Goal: Task Accomplishment & Management: Complete application form

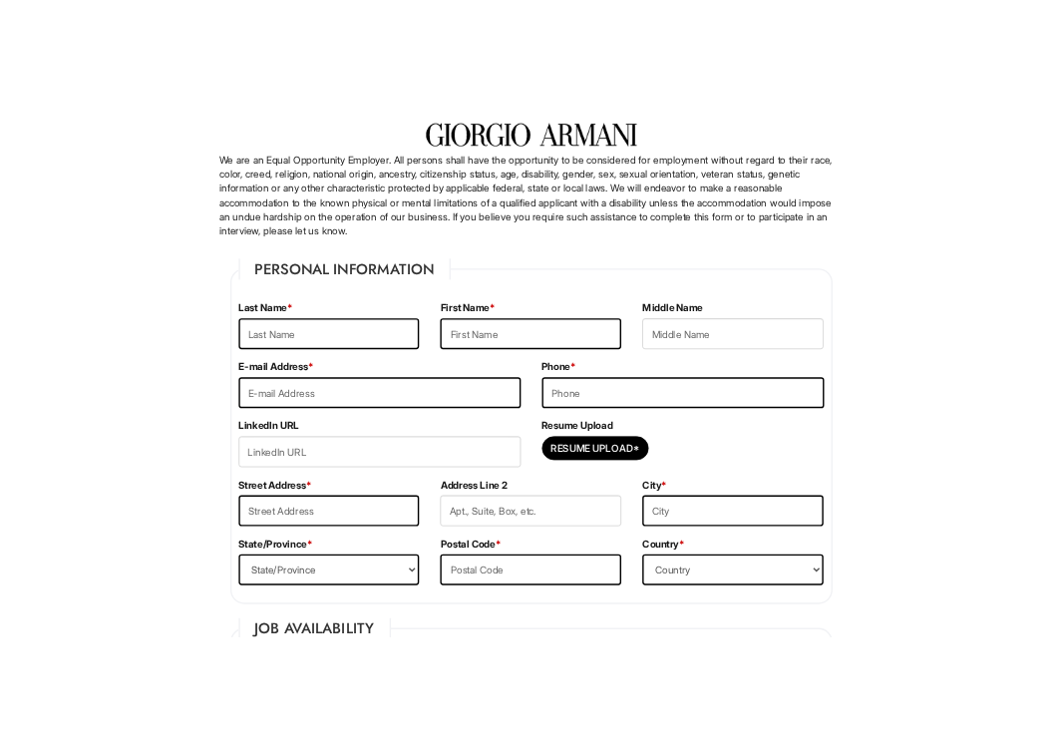
scroll to position [136, 0]
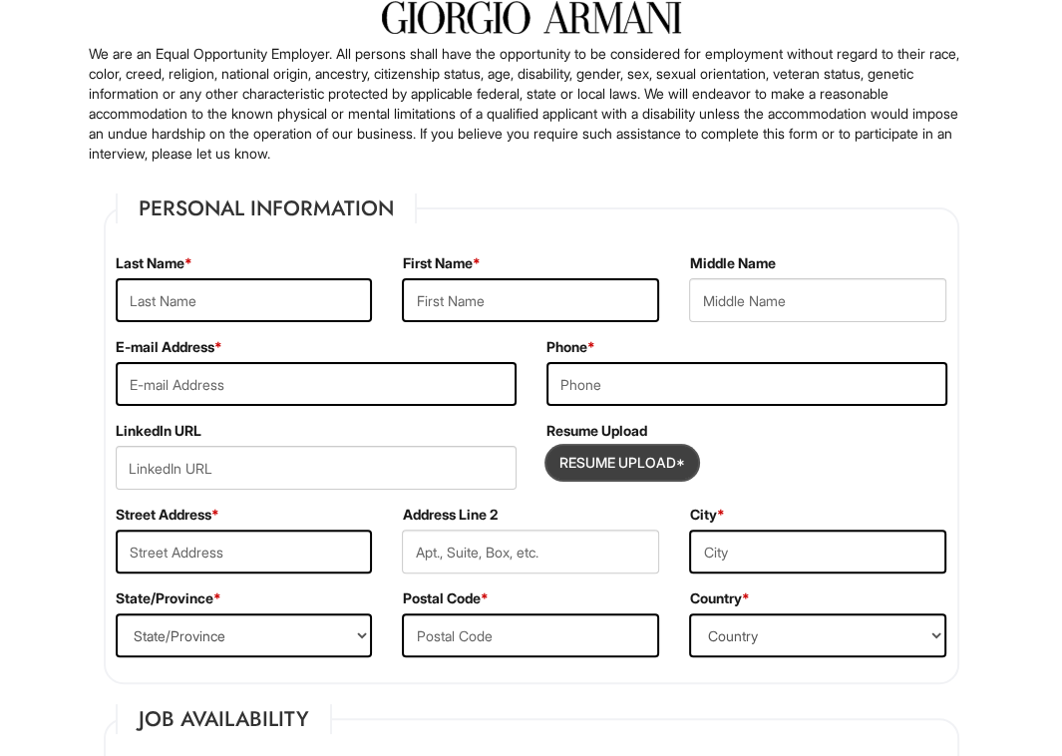
click at [670, 462] on input "Resume Upload*" at bounding box center [623, 463] width 150 height 32
type input "C:\fakepath\Domenico_Di_Martino_Resume (2).pdf"
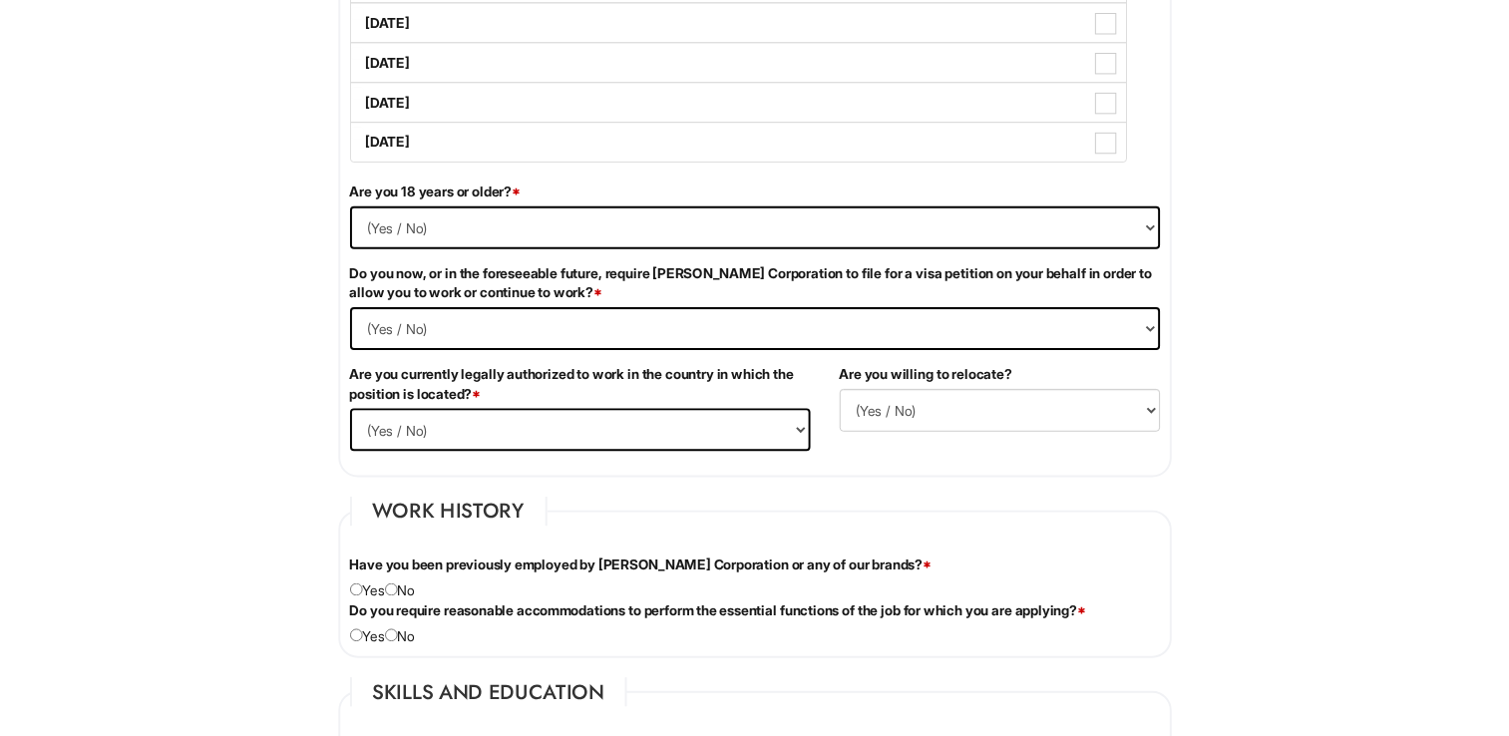
scroll to position [0, 0]
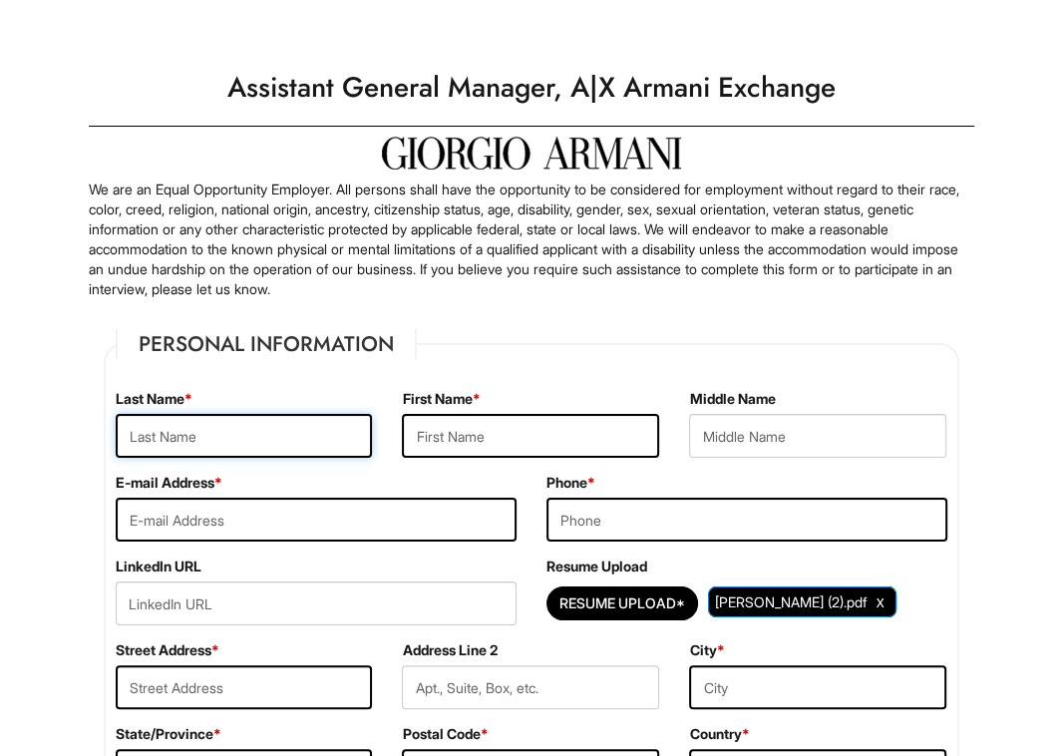
click at [208, 430] on input "text" at bounding box center [244, 436] width 257 height 44
type input "[PERSON_NAME]"
type input "Domenico Martino"
type input "[EMAIL_ADDRESS][DOMAIN_NAME]"
type input "4159945431"
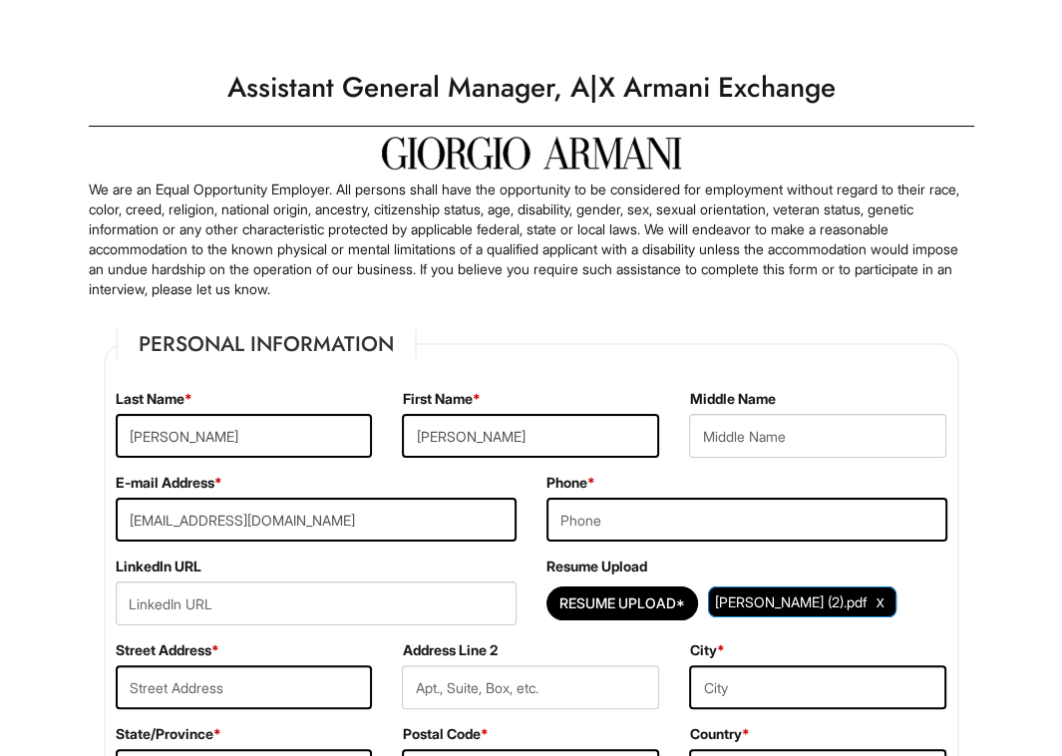
type input "533 alafaya woods blvd APT G"
type input "apt G"
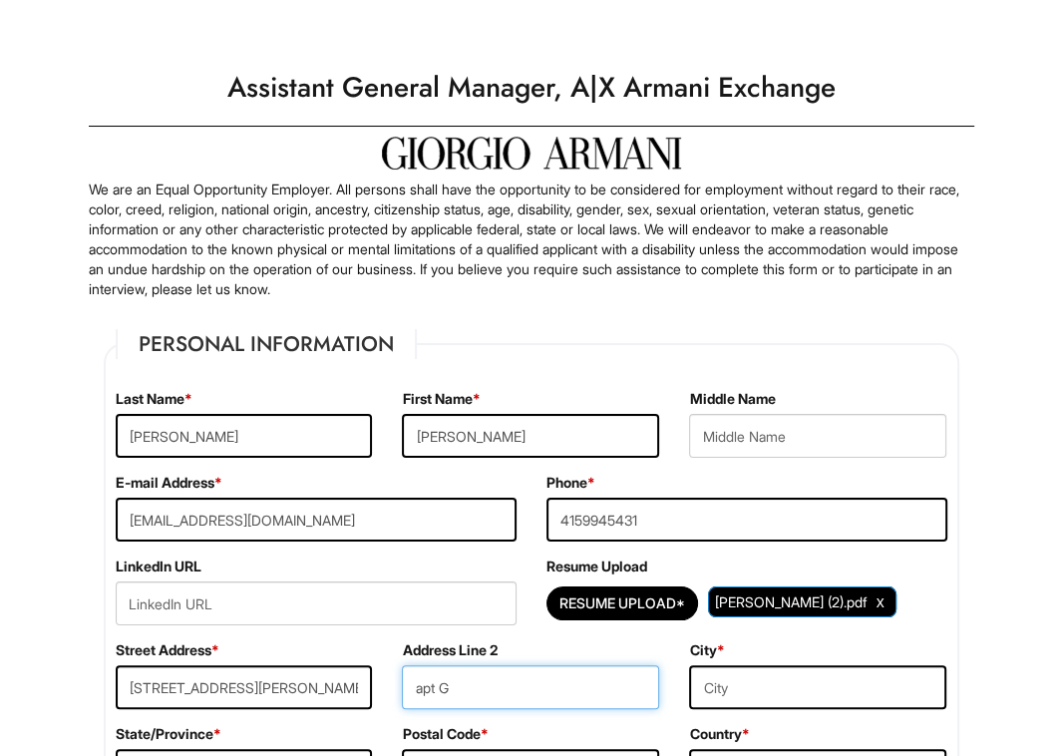
type input "[GEOGRAPHIC_DATA]"
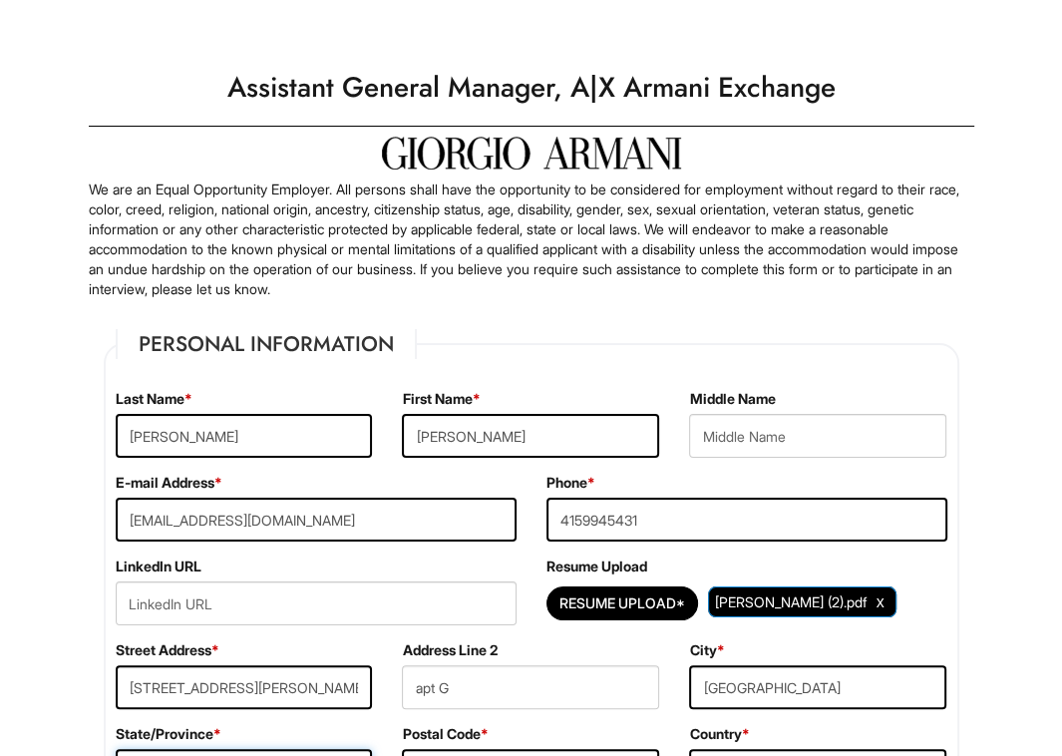
select select "FL"
type input "32765"
select select "[GEOGRAPHIC_DATA]"
click at [550, 434] on input "Domenico Martino" at bounding box center [530, 436] width 257 height 44
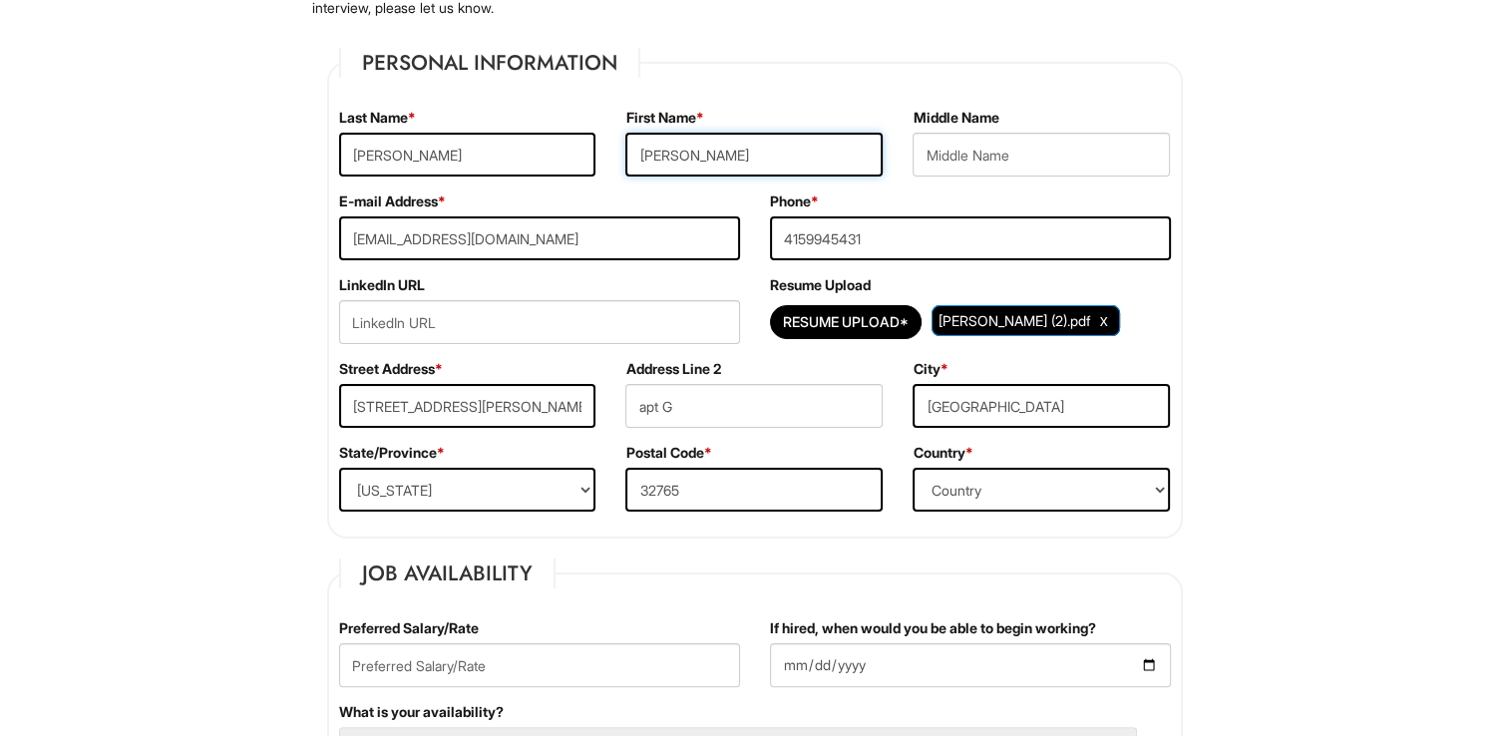
scroll to position [299, 0]
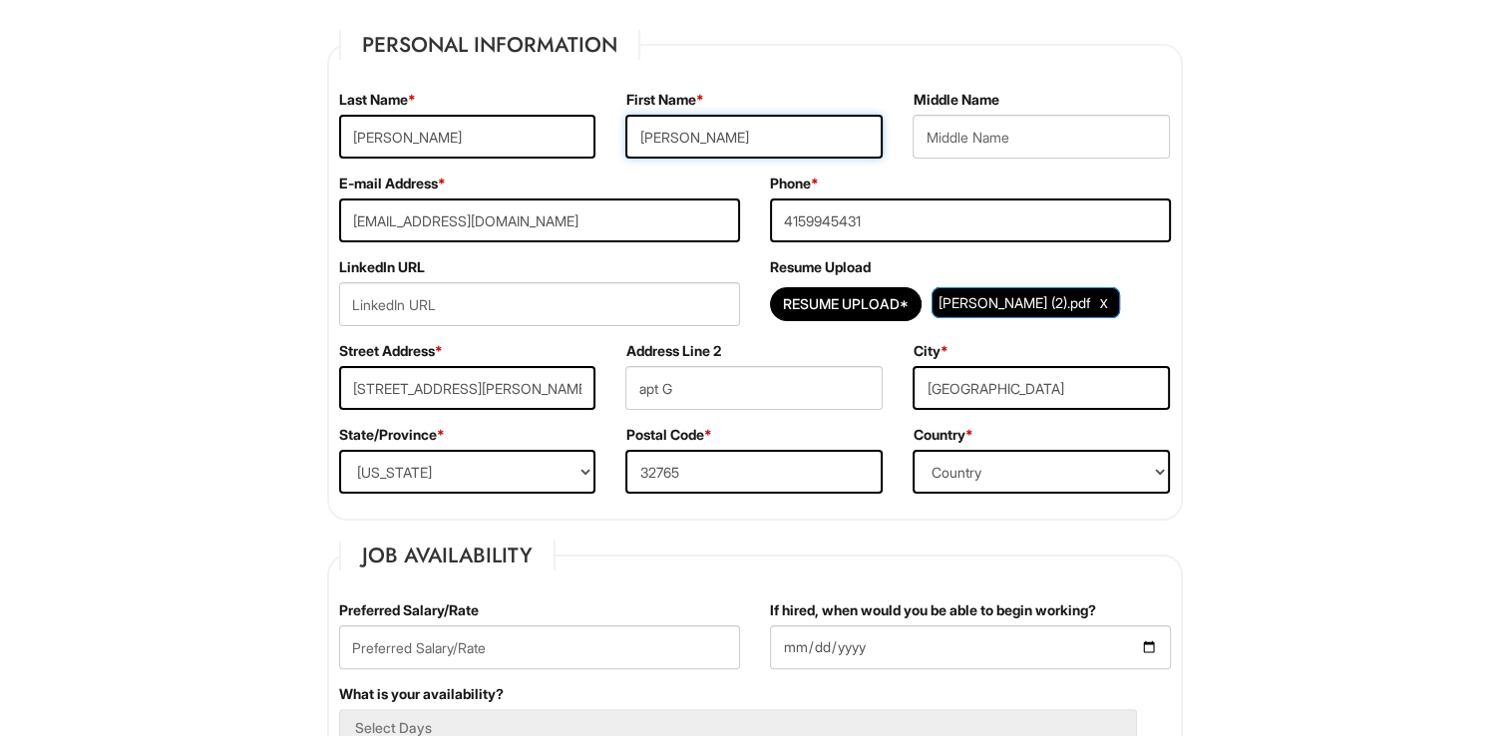
type input "[PERSON_NAME]"
click at [708, 389] on input "apt G" at bounding box center [753, 388] width 257 height 44
type input "a"
click at [567, 388] on input "533 alafaya woods blvd APT G" at bounding box center [467, 388] width 257 height 44
type input "[STREET_ADDRESS][PERSON_NAME]"
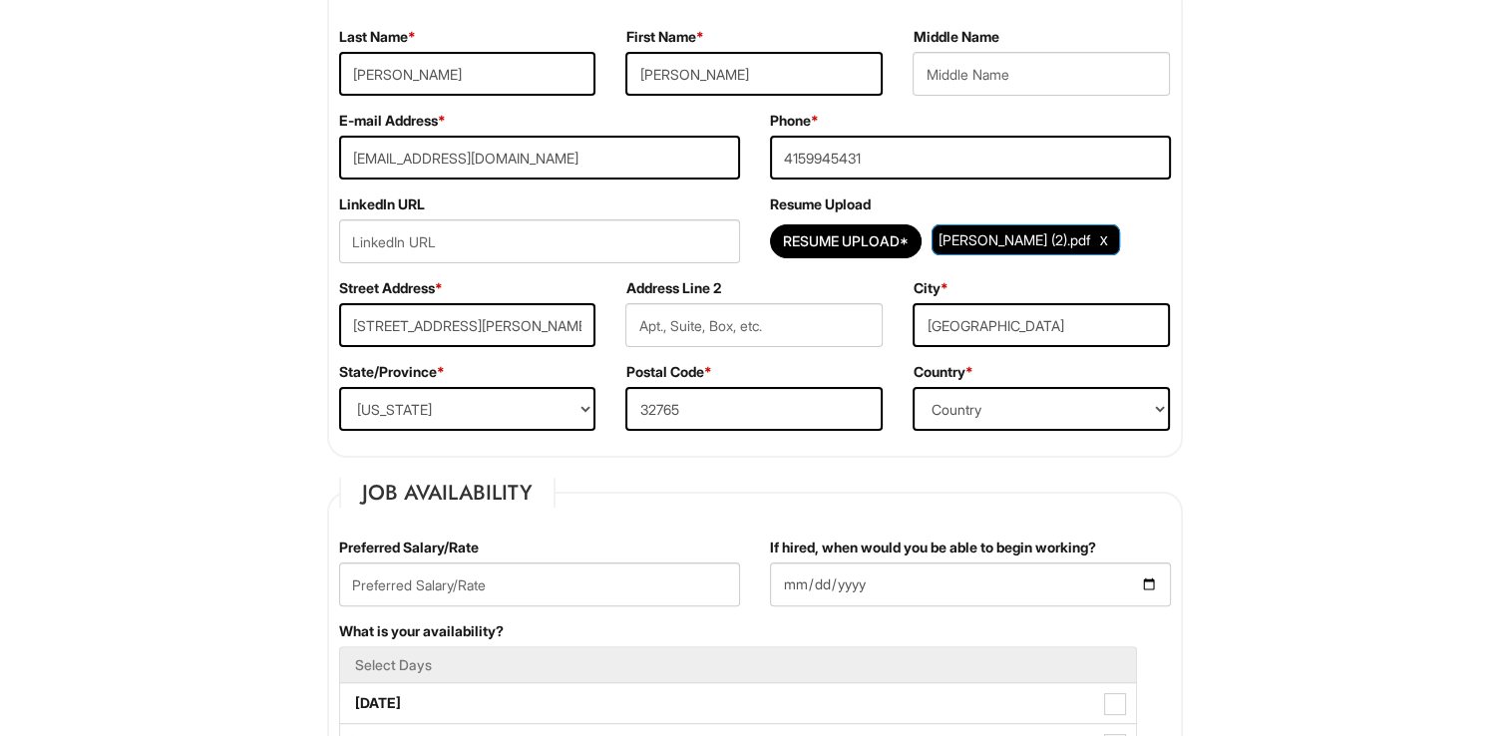
scroll to position [449, 0]
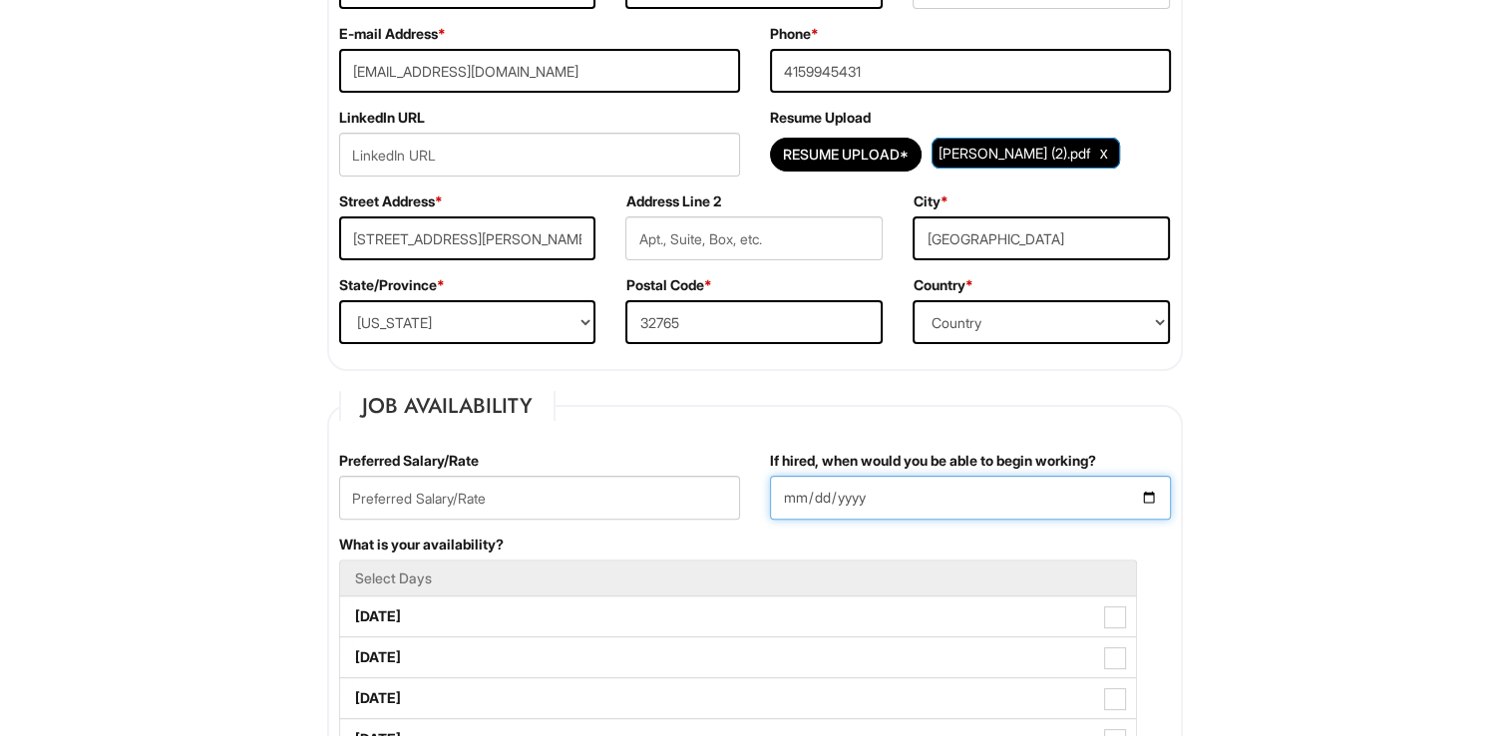
click at [1149, 489] on input "If hired, when would you be able to begin working?" at bounding box center [970, 498] width 401 height 44
type input "[DATE]"
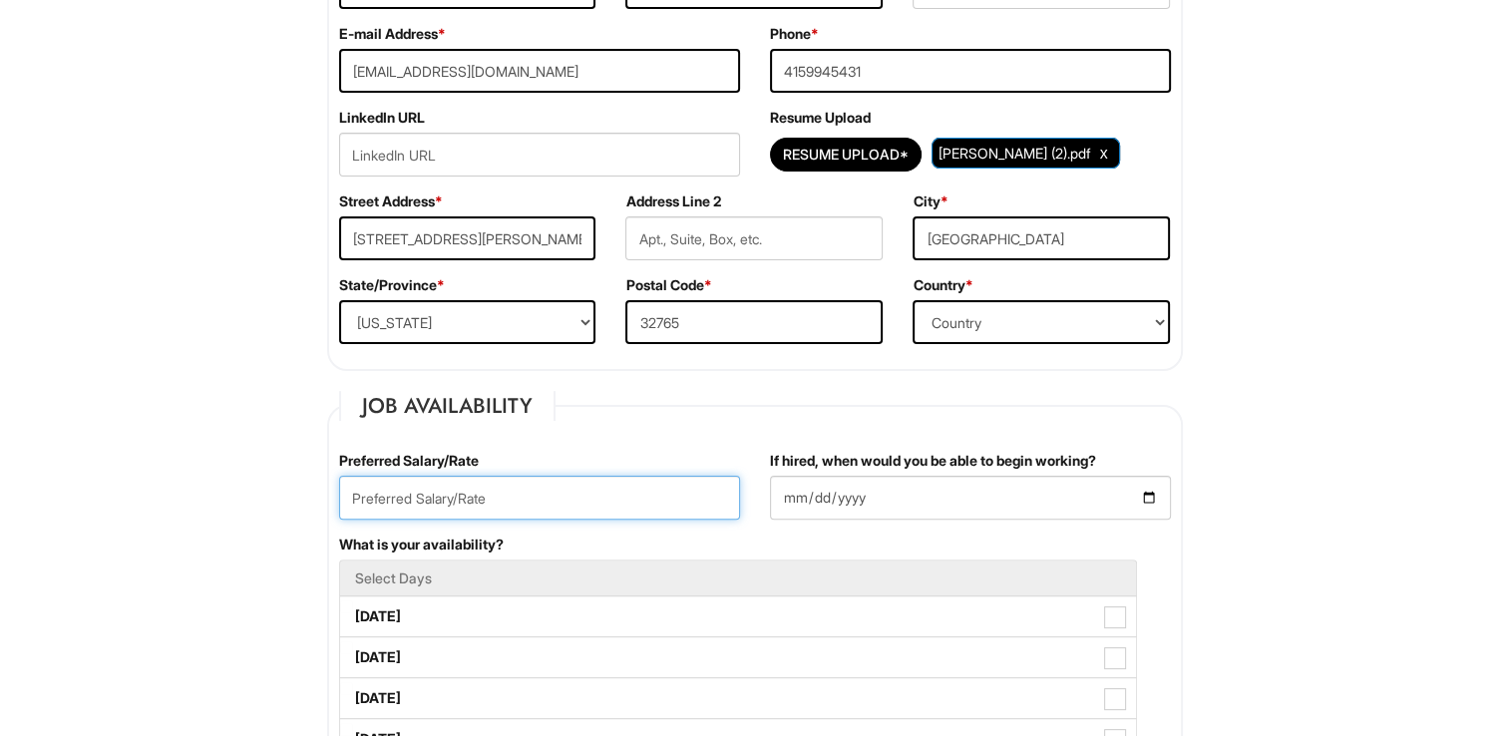
click at [533, 506] on input "text" at bounding box center [539, 498] width 401 height 44
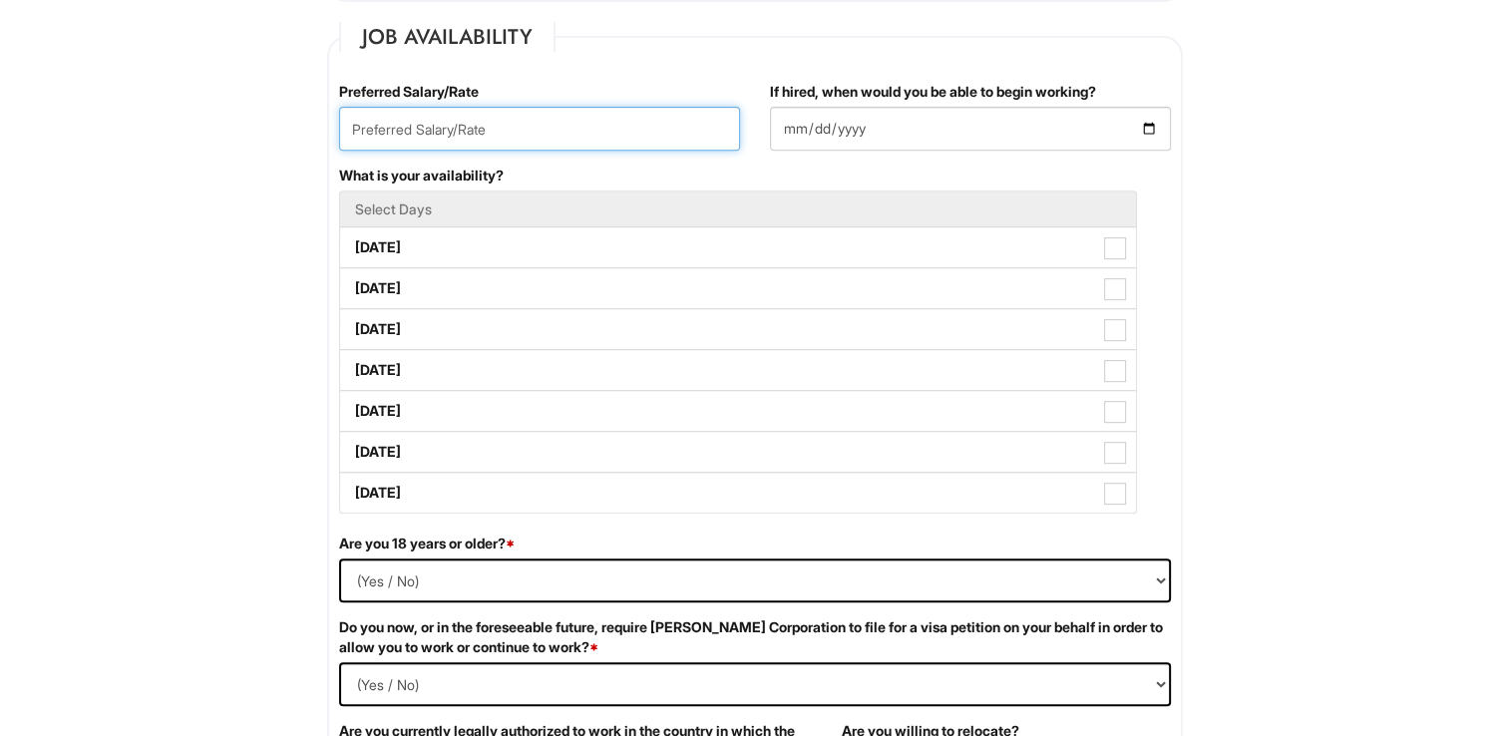
scroll to position [860, 0]
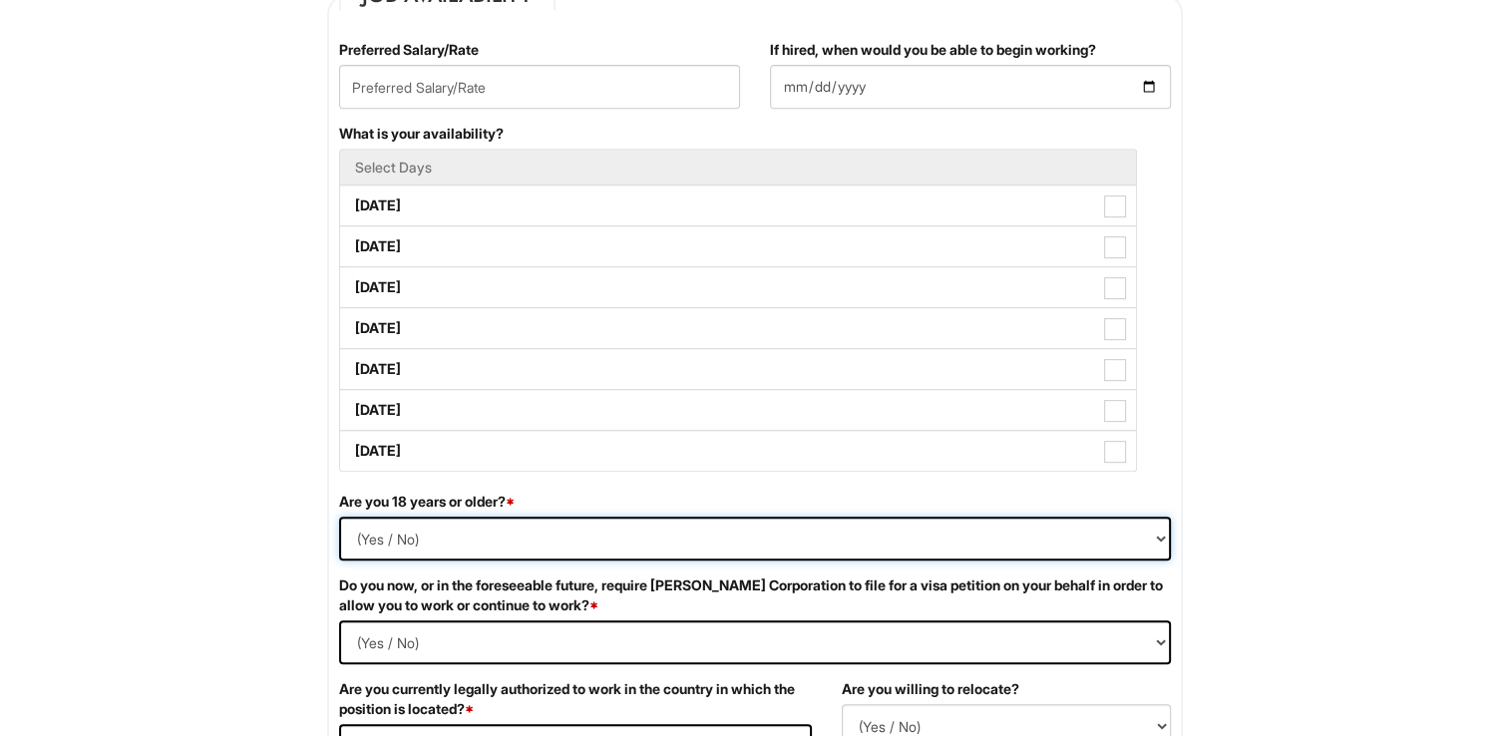
click at [371, 531] on select "(Yes / No) Yes No" at bounding box center [755, 539] width 832 height 44
select select "Yes"
click at [339, 517] on select "(Yes / No) Yes No" at bounding box center [755, 539] width 832 height 44
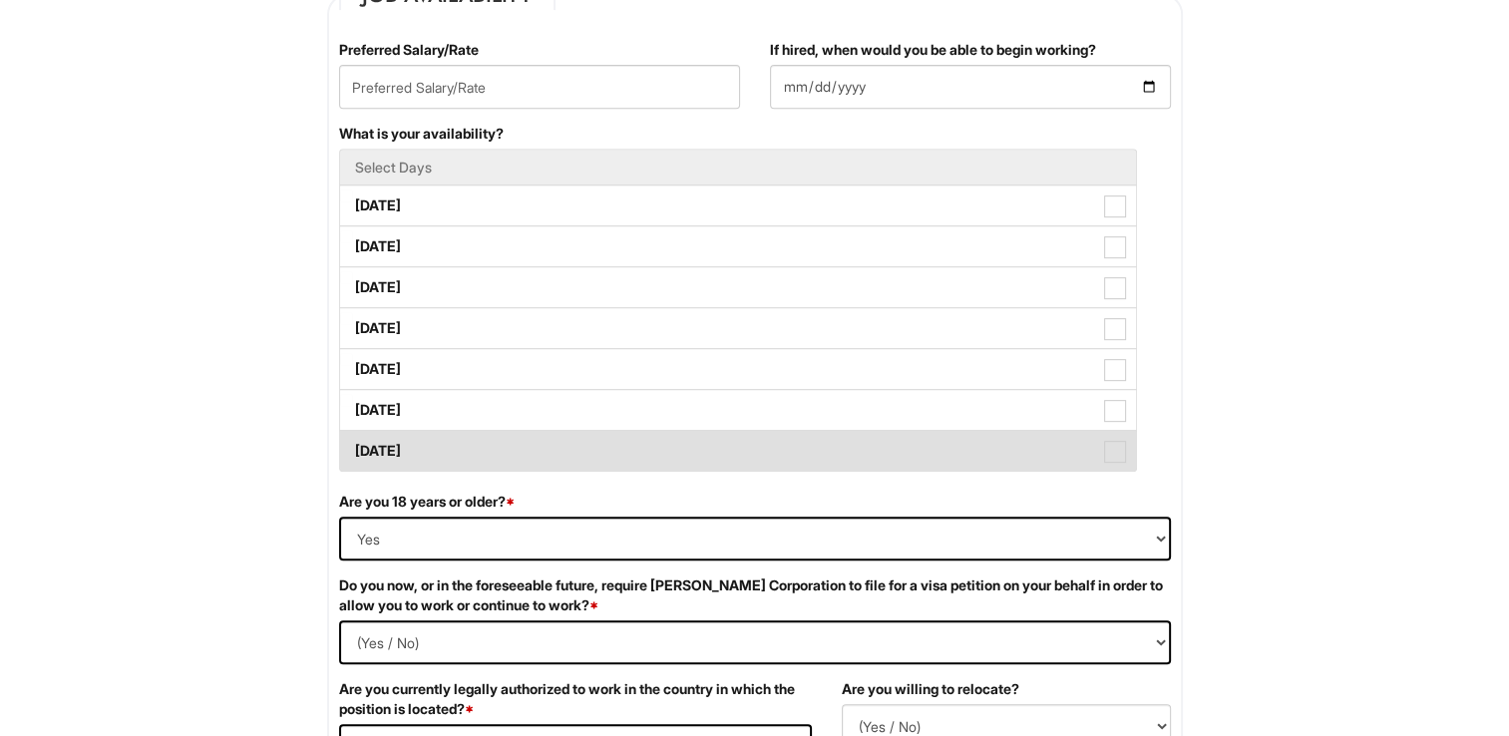
click at [392, 436] on label "[DATE]" at bounding box center [738, 451] width 796 height 40
click at [353, 436] on Available_Sunday "[DATE]" at bounding box center [346, 441] width 13 height 13
checkbox Available_Sunday "true"
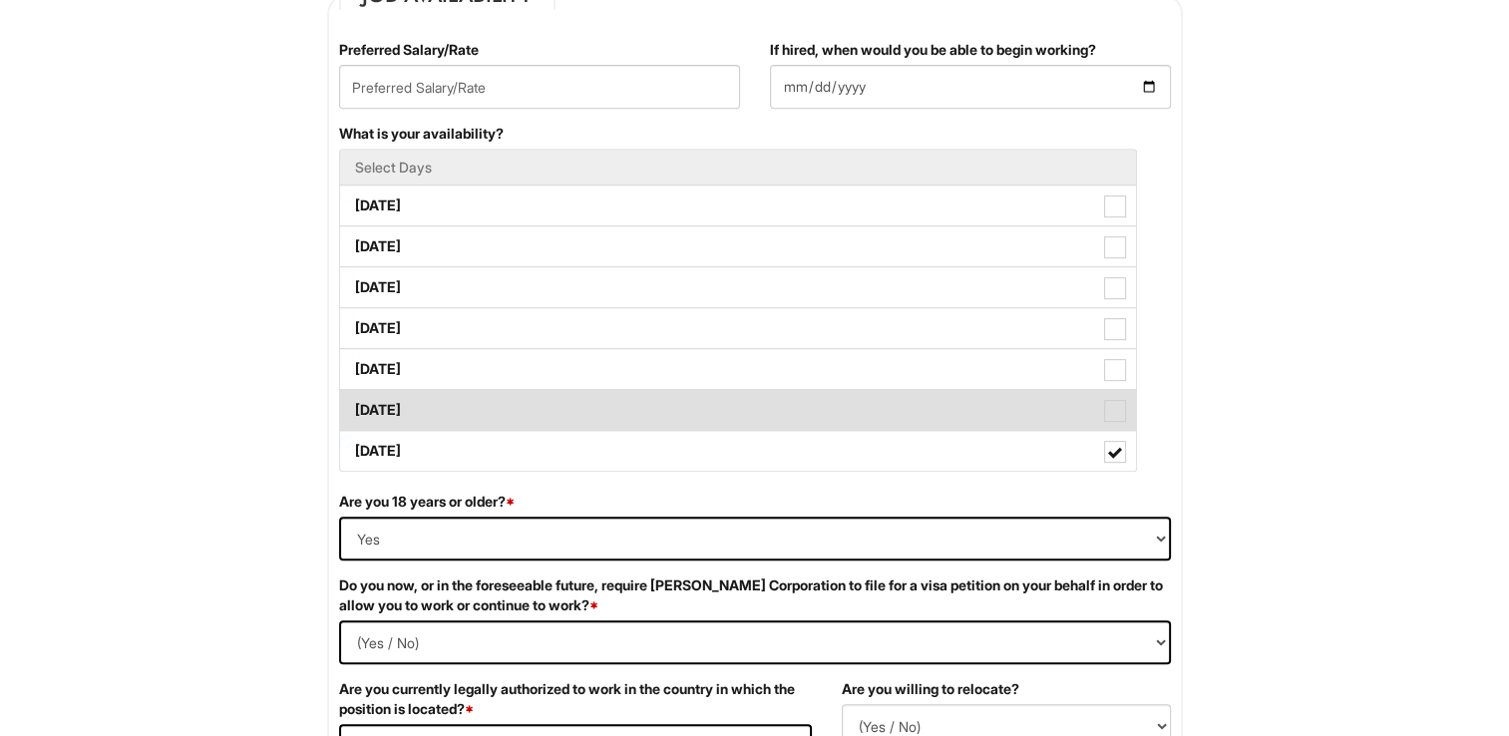
click at [397, 411] on label "[DATE]" at bounding box center [738, 410] width 796 height 40
click at [353, 407] on Available_Saturday "[DATE]" at bounding box center [346, 400] width 13 height 13
checkbox Available_Saturday "true"
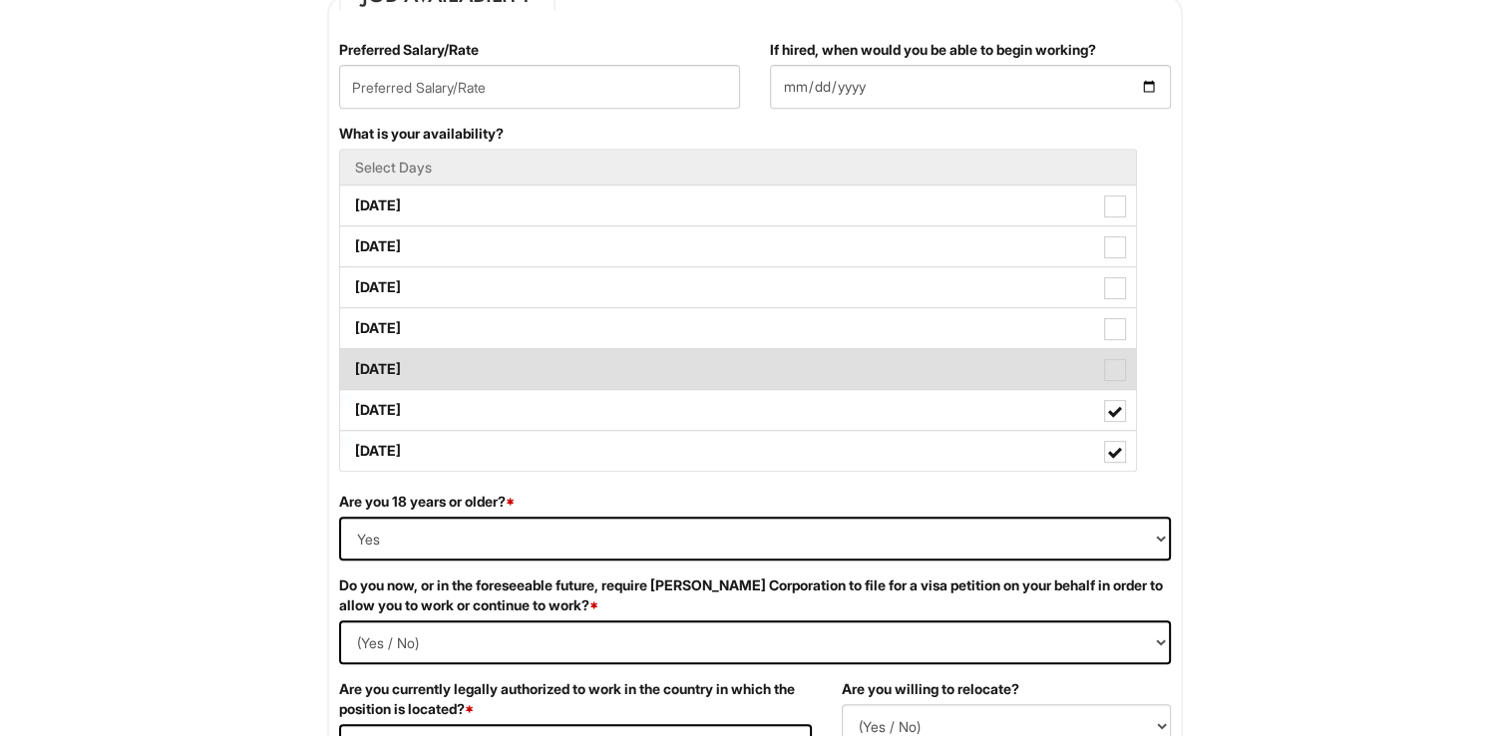
click at [397, 378] on label "[DATE]" at bounding box center [738, 369] width 796 height 40
click at [353, 366] on Available_Friday "[DATE]" at bounding box center [346, 359] width 13 height 13
checkbox Available_Friday "true"
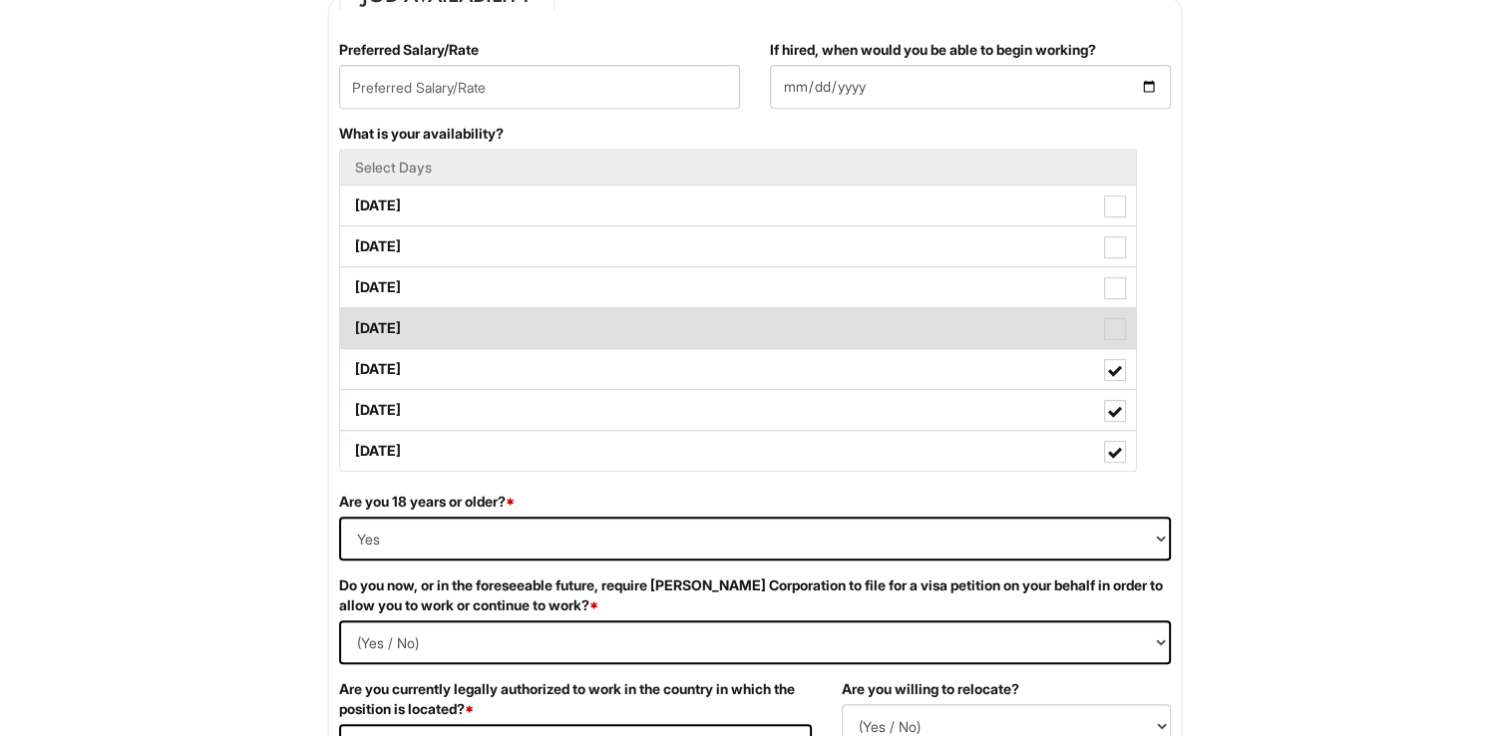
click at [391, 337] on label "[DATE]" at bounding box center [738, 328] width 796 height 40
click at [353, 325] on Available_Thursday "[DATE]" at bounding box center [346, 318] width 13 height 13
checkbox Available_Thursday "true"
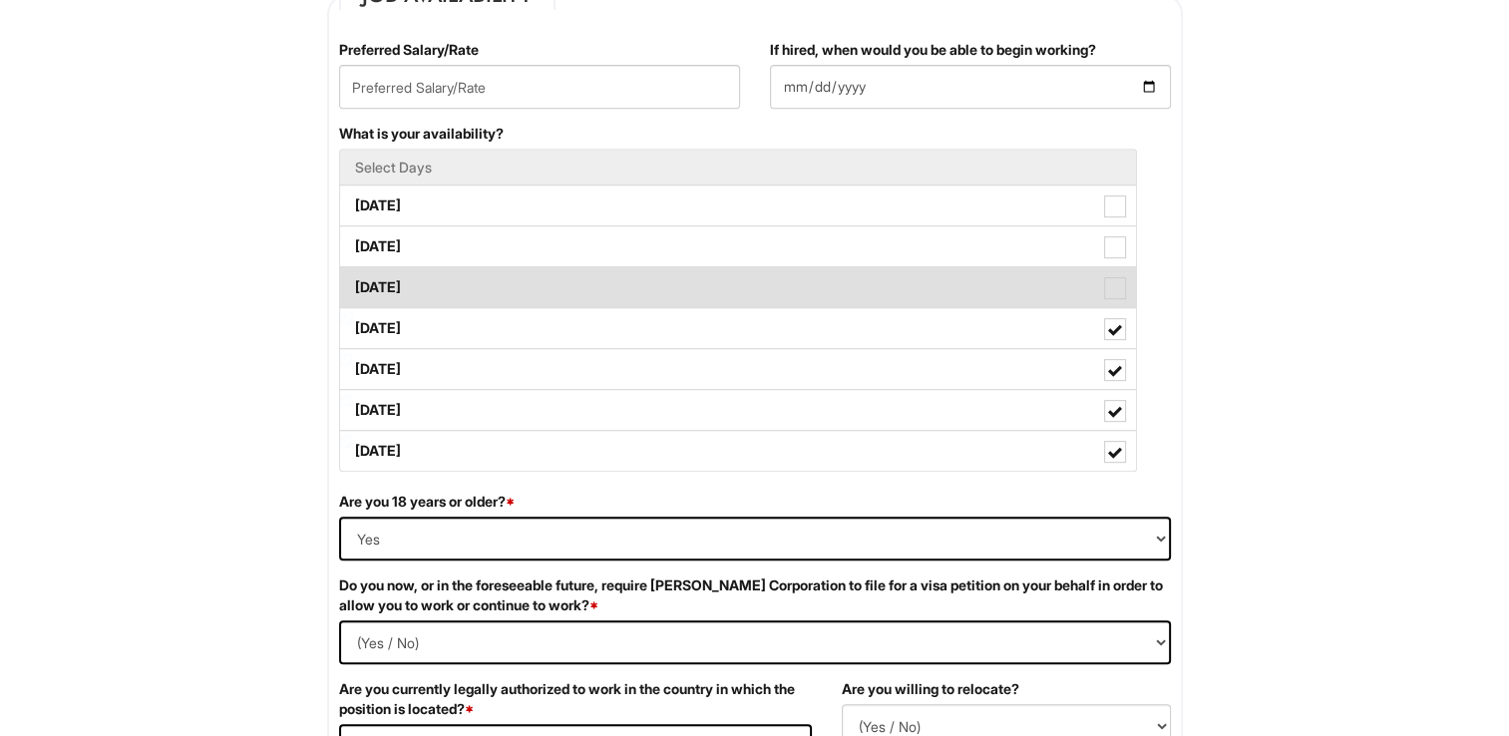
click at [391, 300] on label "[DATE]" at bounding box center [738, 287] width 796 height 40
click at [353, 284] on Available_Wednesday "[DATE]" at bounding box center [346, 277] width 13 height 13
checkbox Available_Wednesday "true"
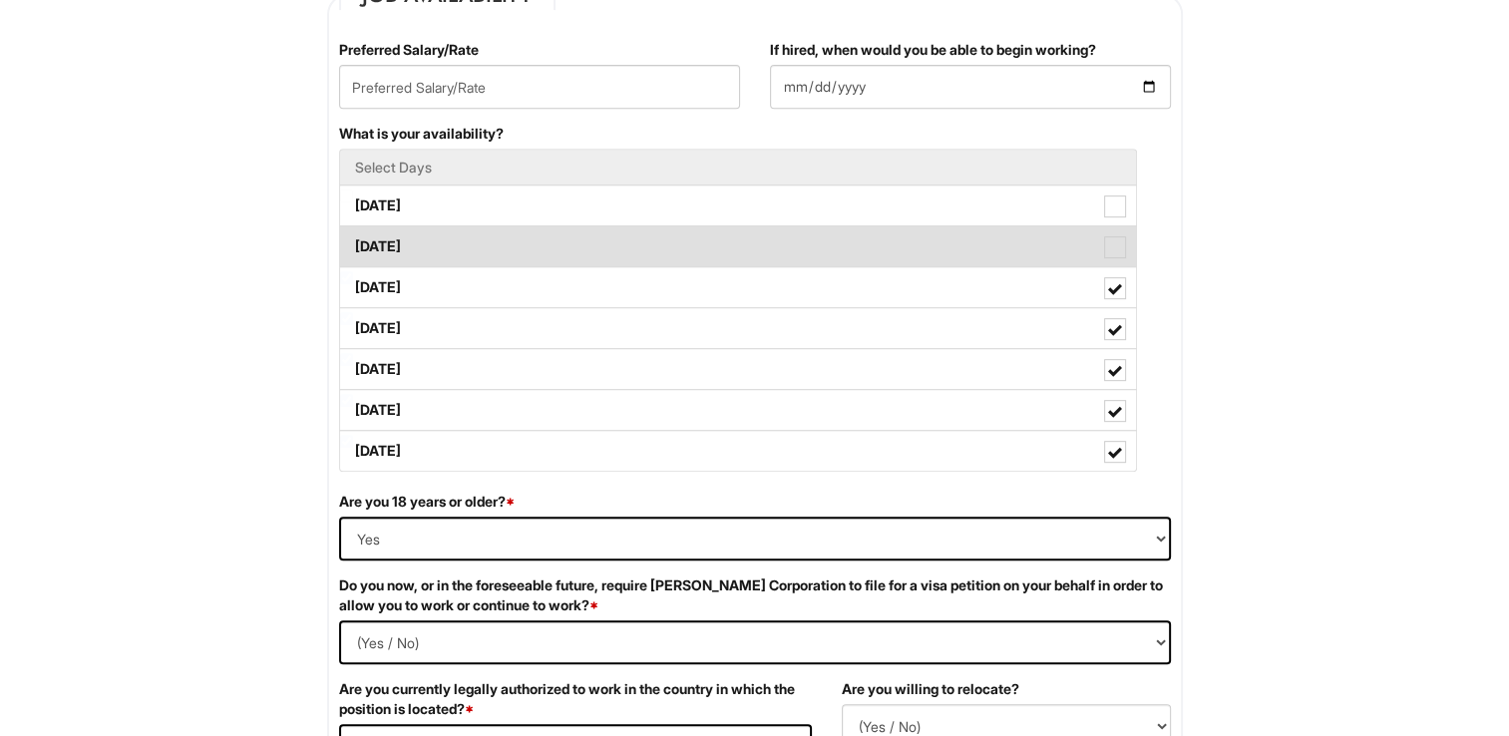
click at [388, 261] on label "[DATE]" at bounding box center [738, 246] width 796 height 40
click at [353, 243] on Available_Tuesday "[DATE]" at bounding box center [346, 236] width 13 height 13
checkbox Available_Tuesday "true"
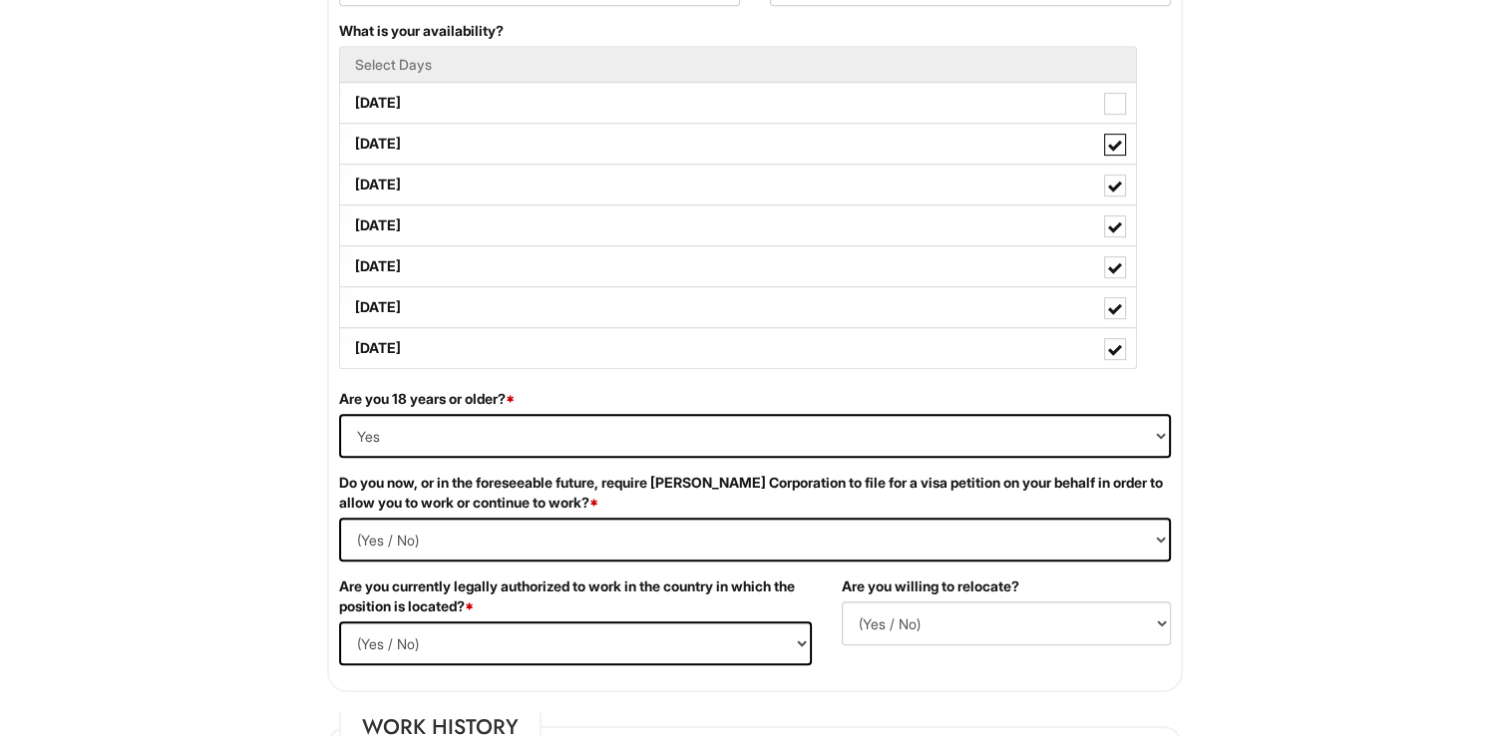
scroll to position [1026, 0]
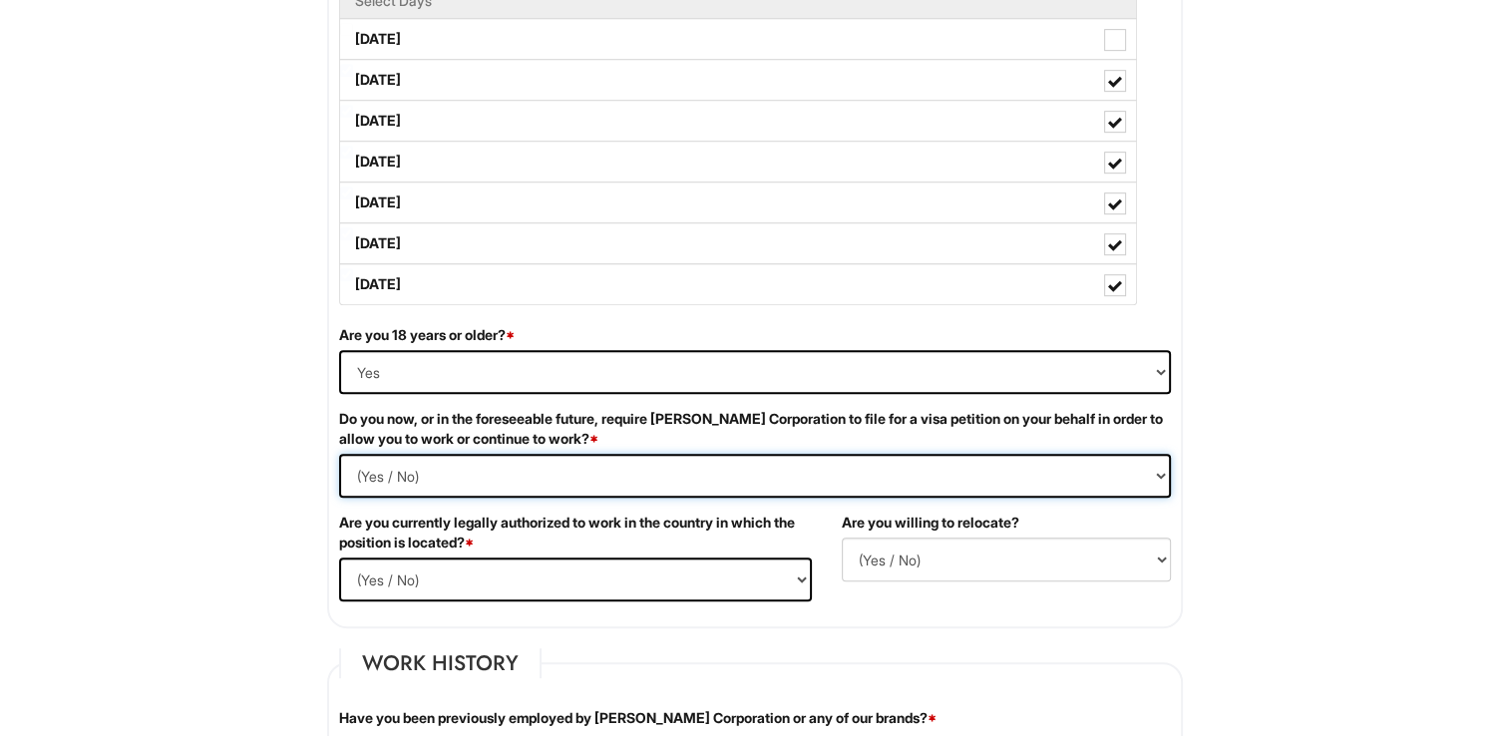
click at [1155, 469] on Required "(Yes / No) Yes No" at bounding box center [755, 476] width 832 height 44
select Required "No"
click at [339, 454] on Required "(Yes / No) Yes No" at bounding box center [755, 476] width 832 height 44
click at [794, 576] on select "(Yes / No) Yes No" at bounding box center [575, 580] width 473 height 44
select select "Yes"
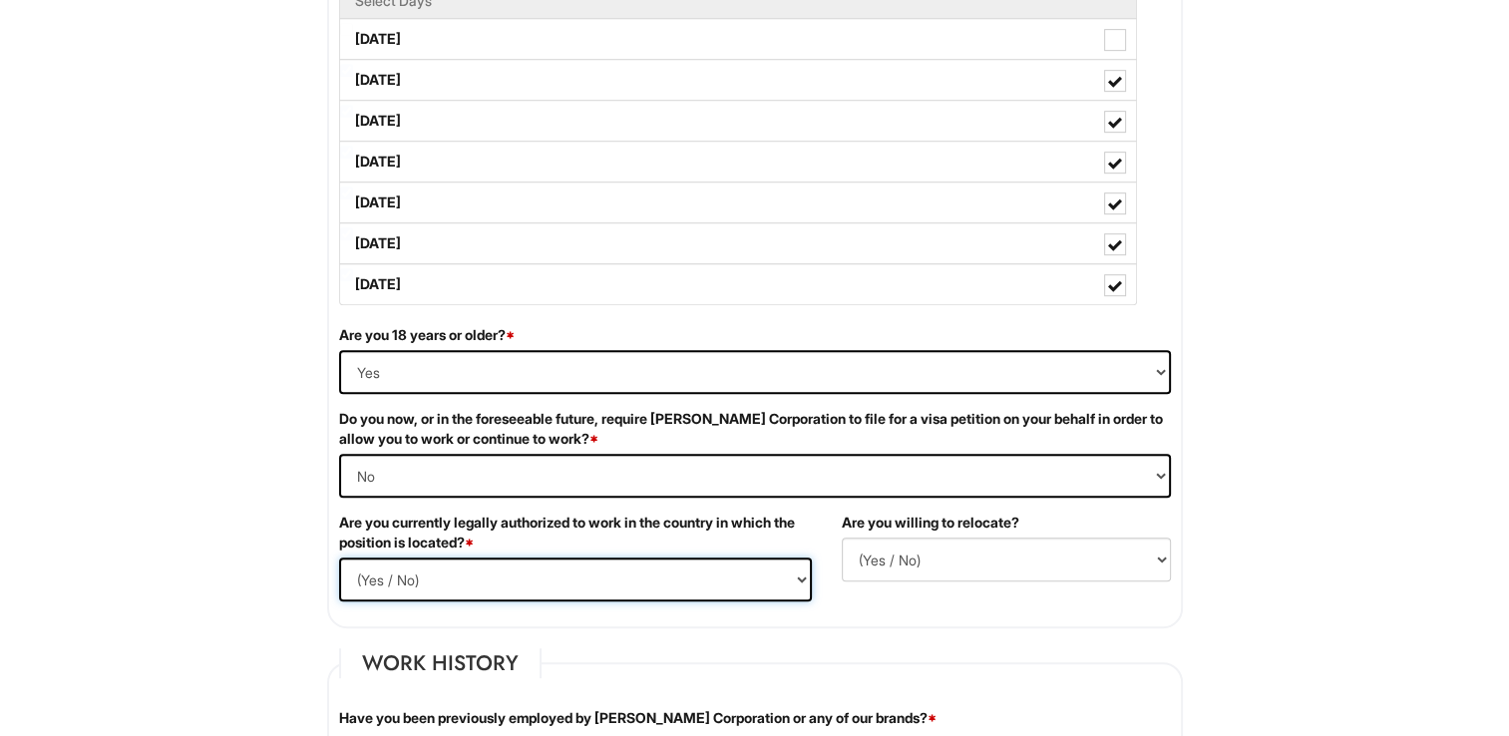
click at [339, 558] on select "(Yes / No) Yes No" at bounding box center [575, 580] width 473 height 44
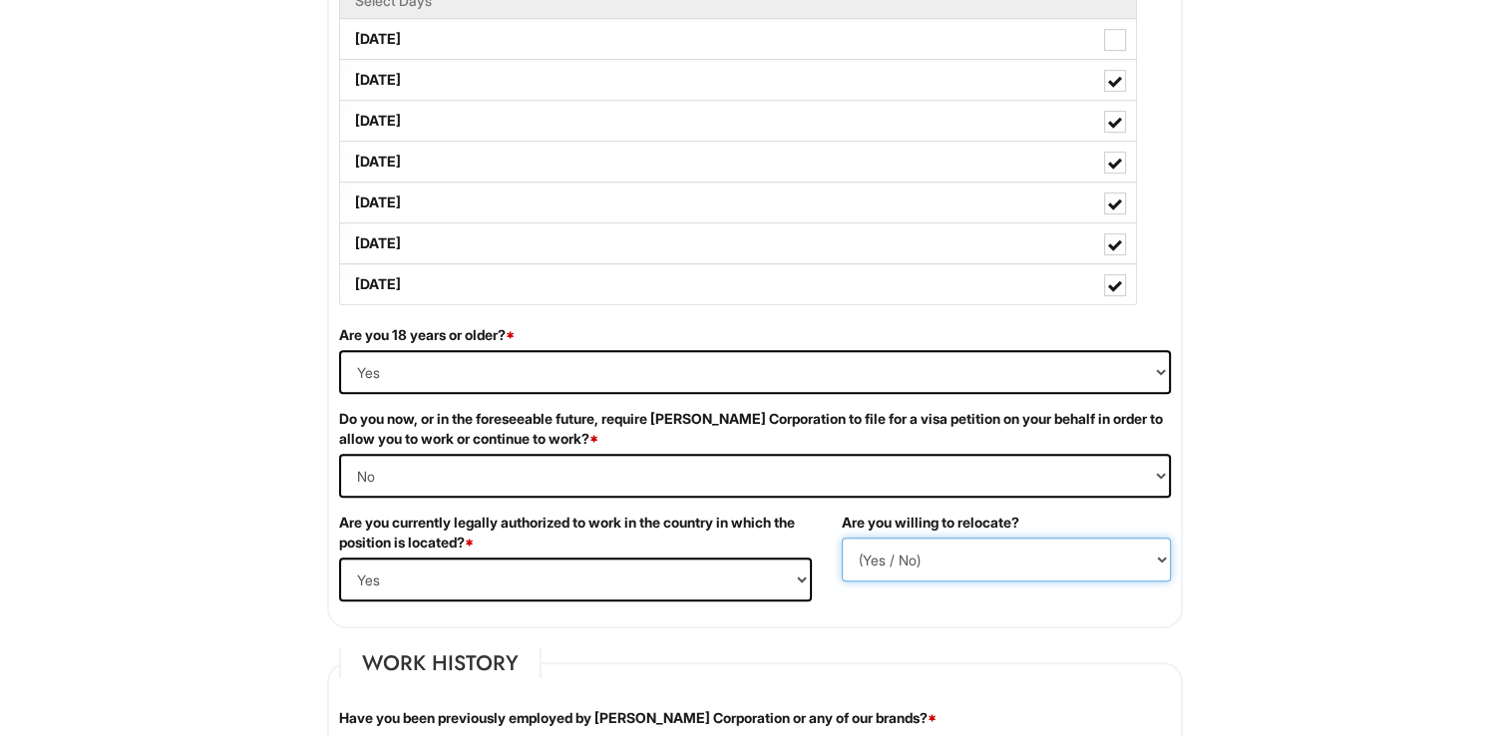
click at [1157, 559] on select "(Yes / No) No Yes" at bounding box center [1006, 560] width 329 height 44
select select "Y"
click at [842, 538] on select "(Yes / No) No Yes" at bounding box center [1006, 560] width 329 height 44
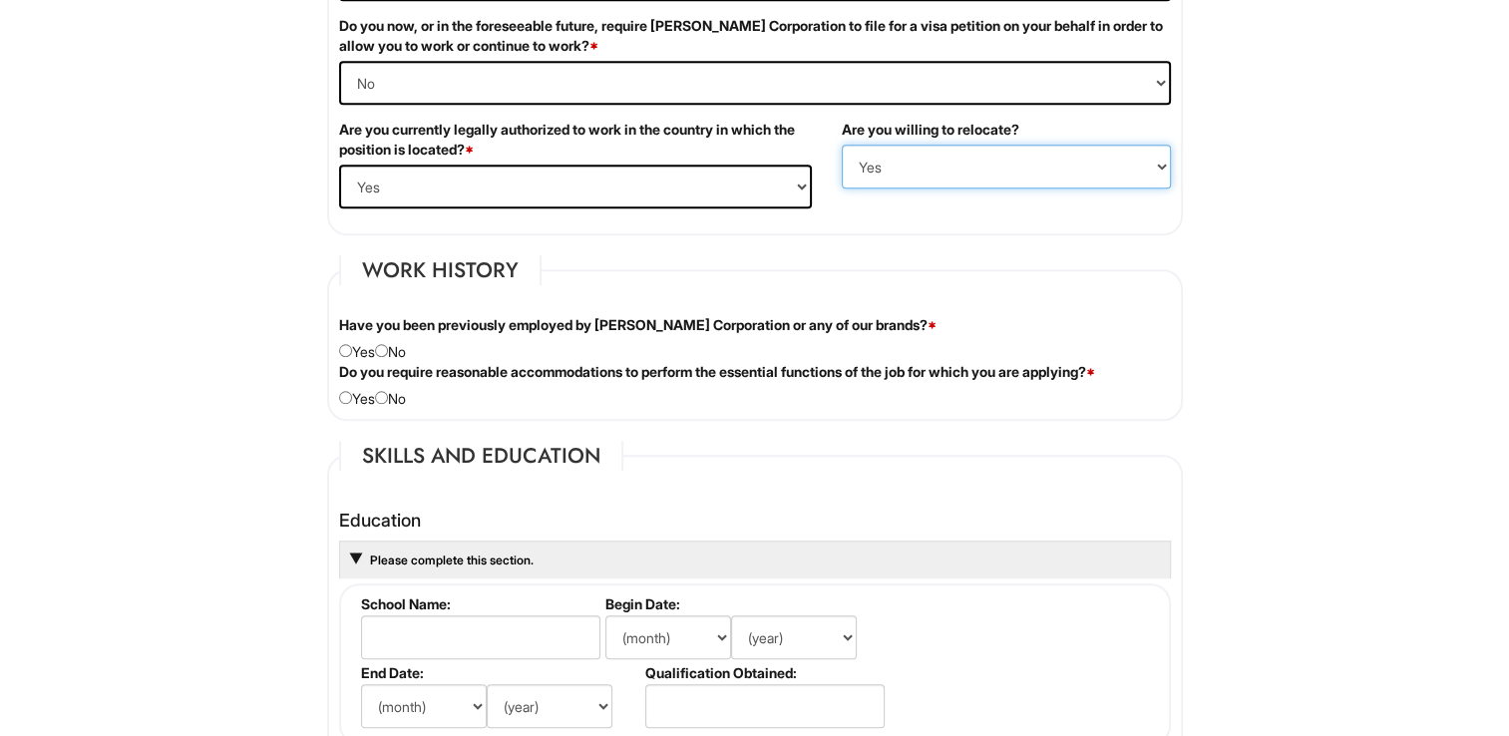
scroll to position [1423, 0]
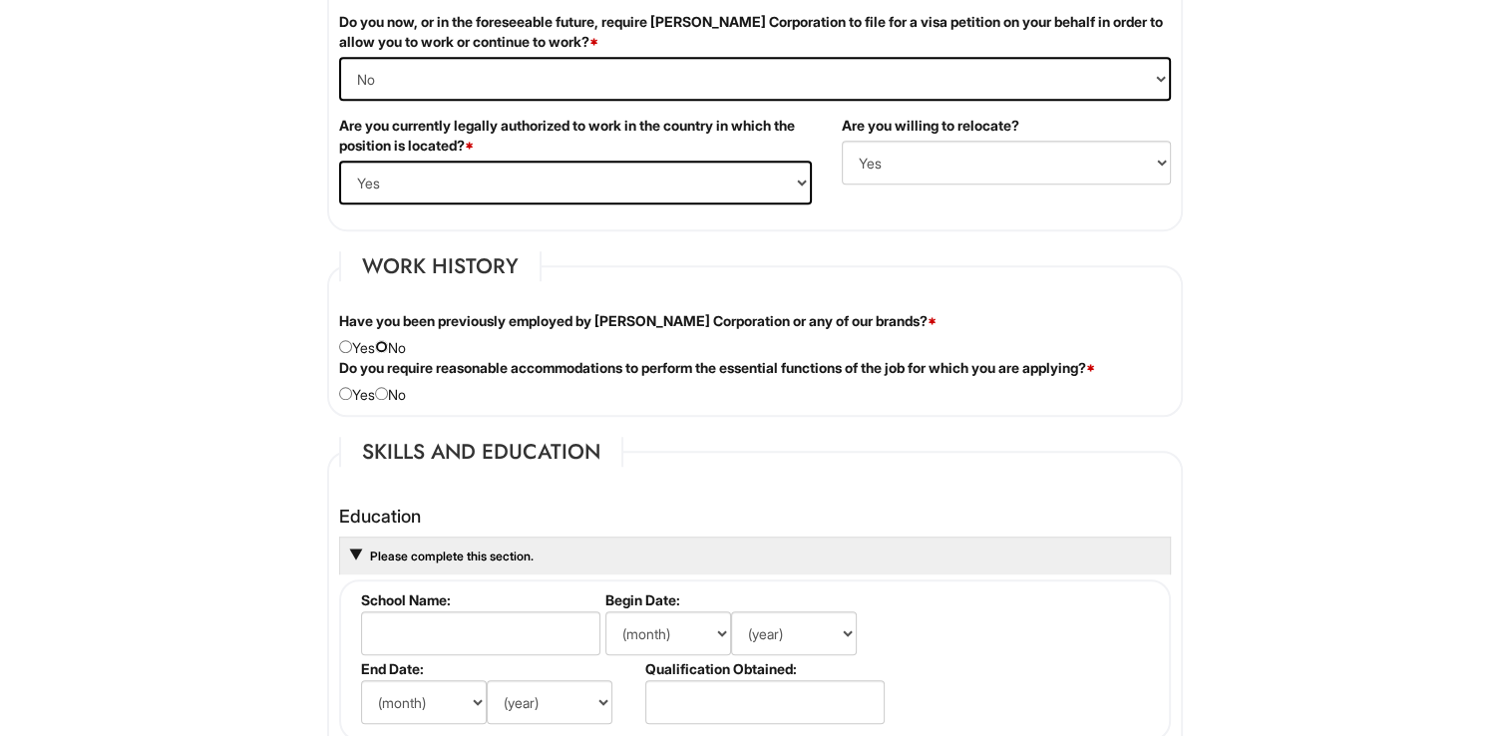
click at [387, 343] on input "radio" at bounding box center [381, 346] width 13 height 13
radio input "true"
click at [388, 389] on input "radio" at bounding box center [381, 393] width 13 height 13
radio input "true"
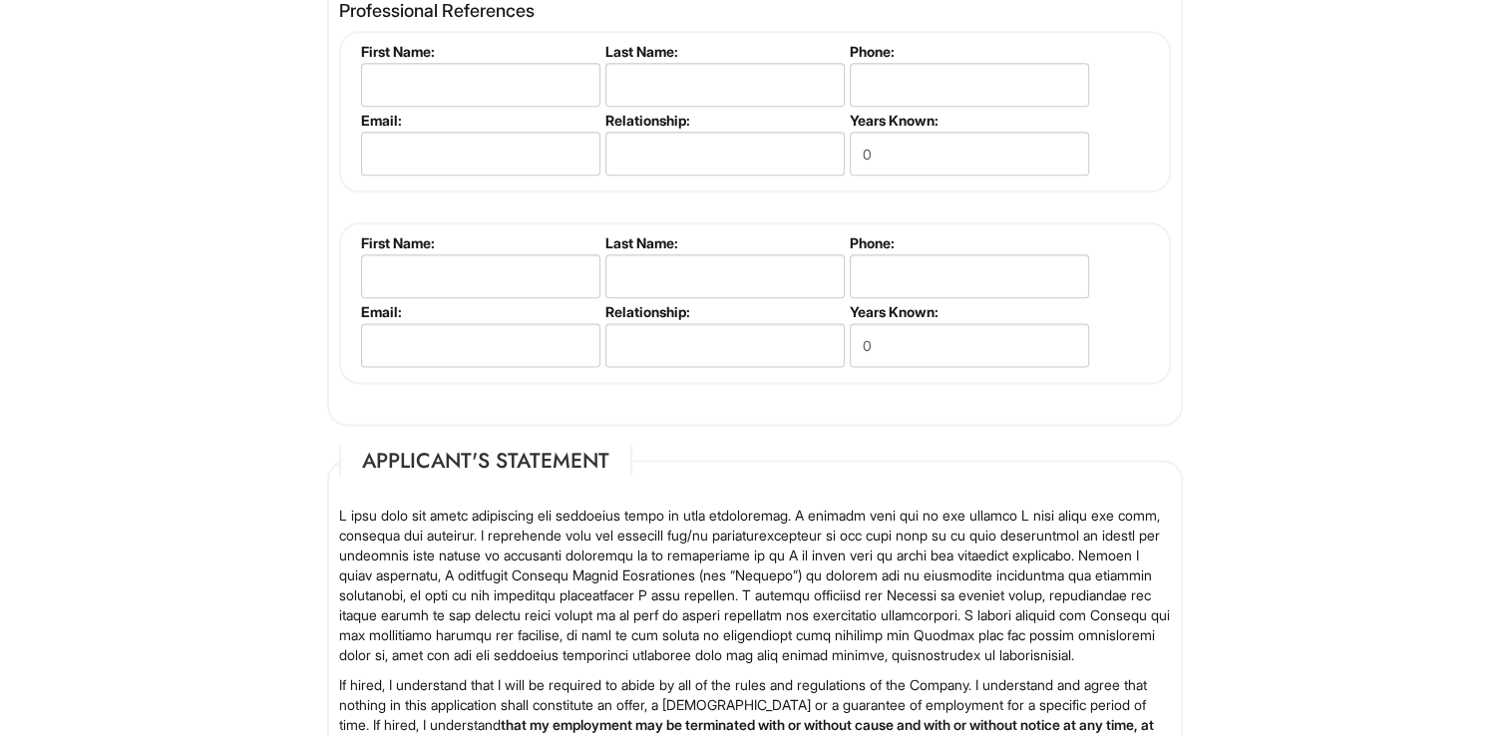
scroll to position [1976, 0]
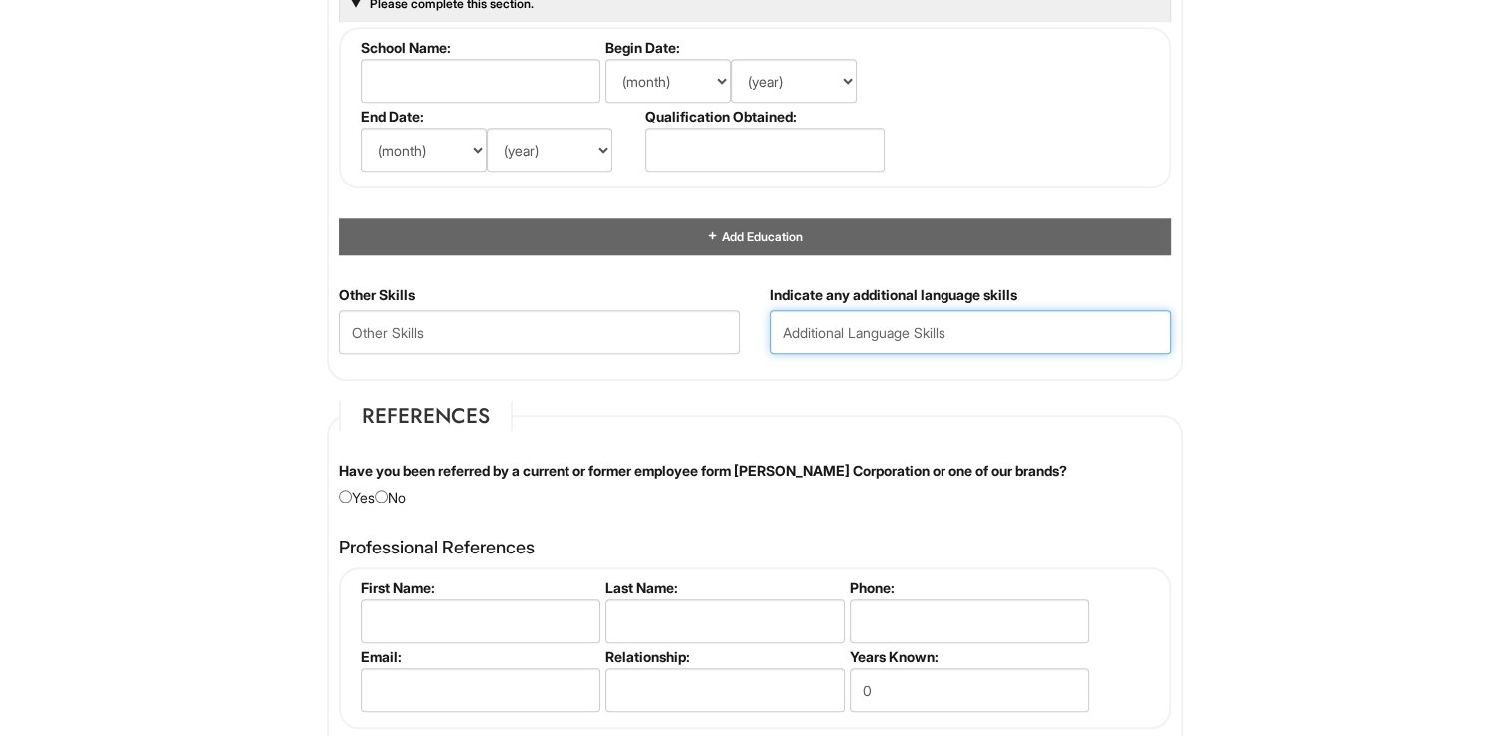
click at [853, 329] on input "text" at bounding box center [970, 332] width 401 height 44
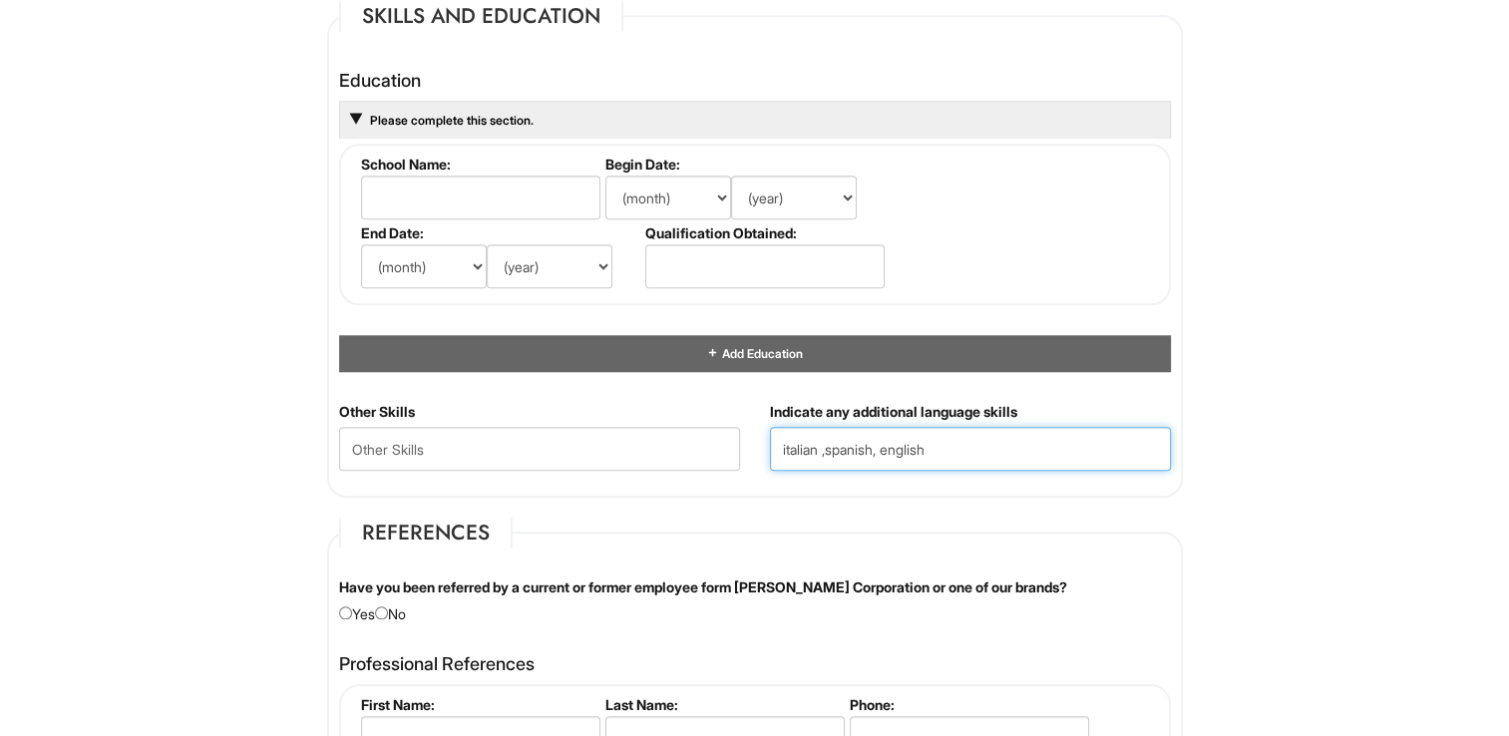
scroll to position [1845, 0]
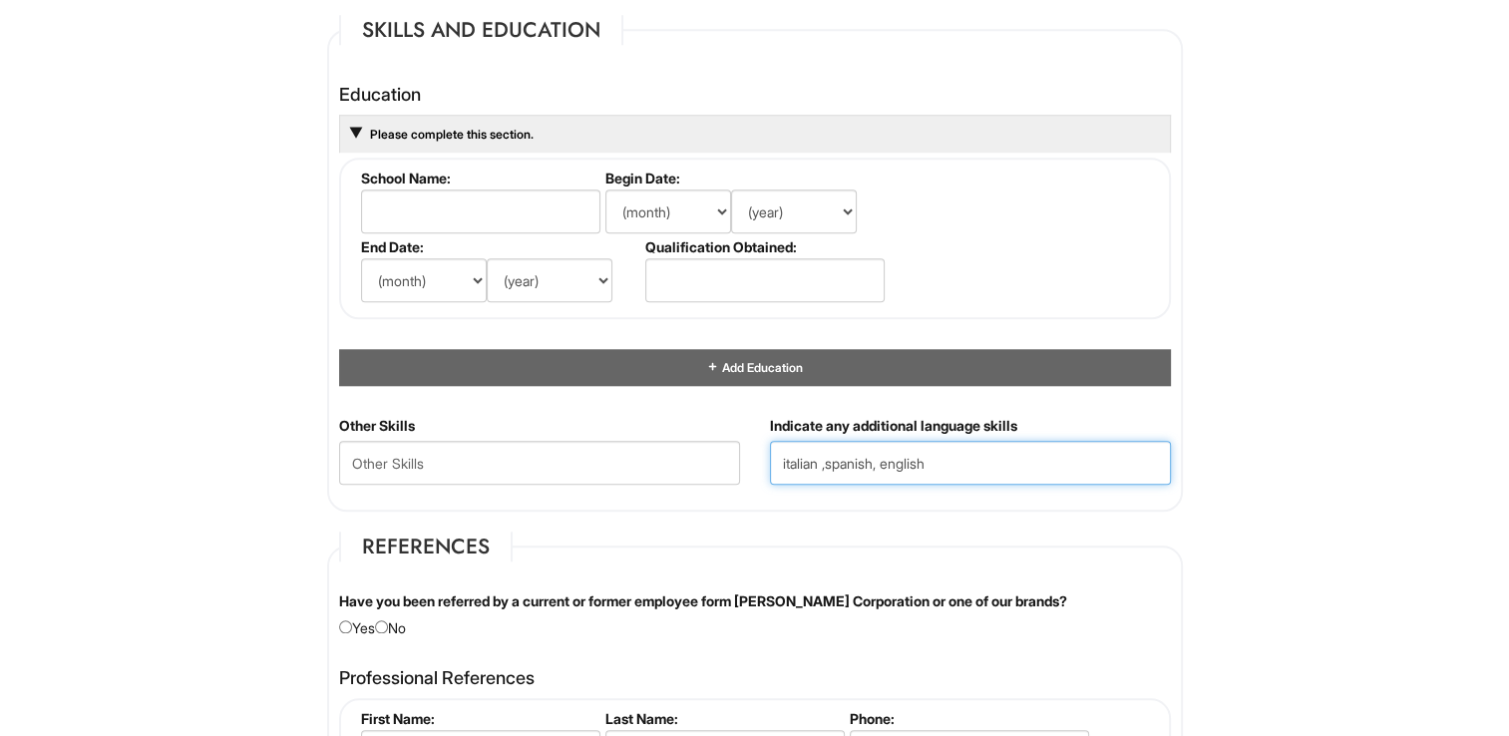
type input "italian ,spanish, english"
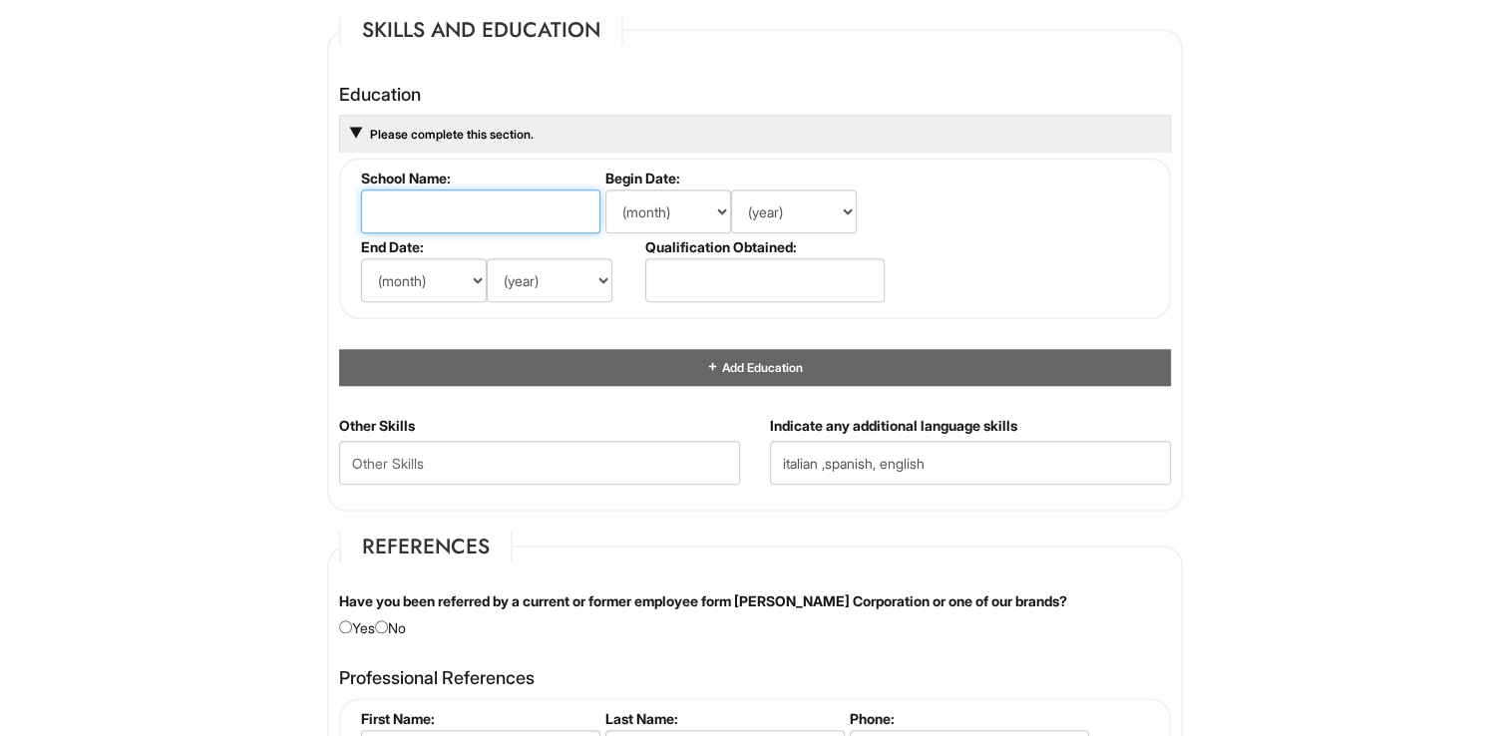
click at [394, 209] on input "text" at bounding box center [480, 212] width 239 height 44
type input "m"
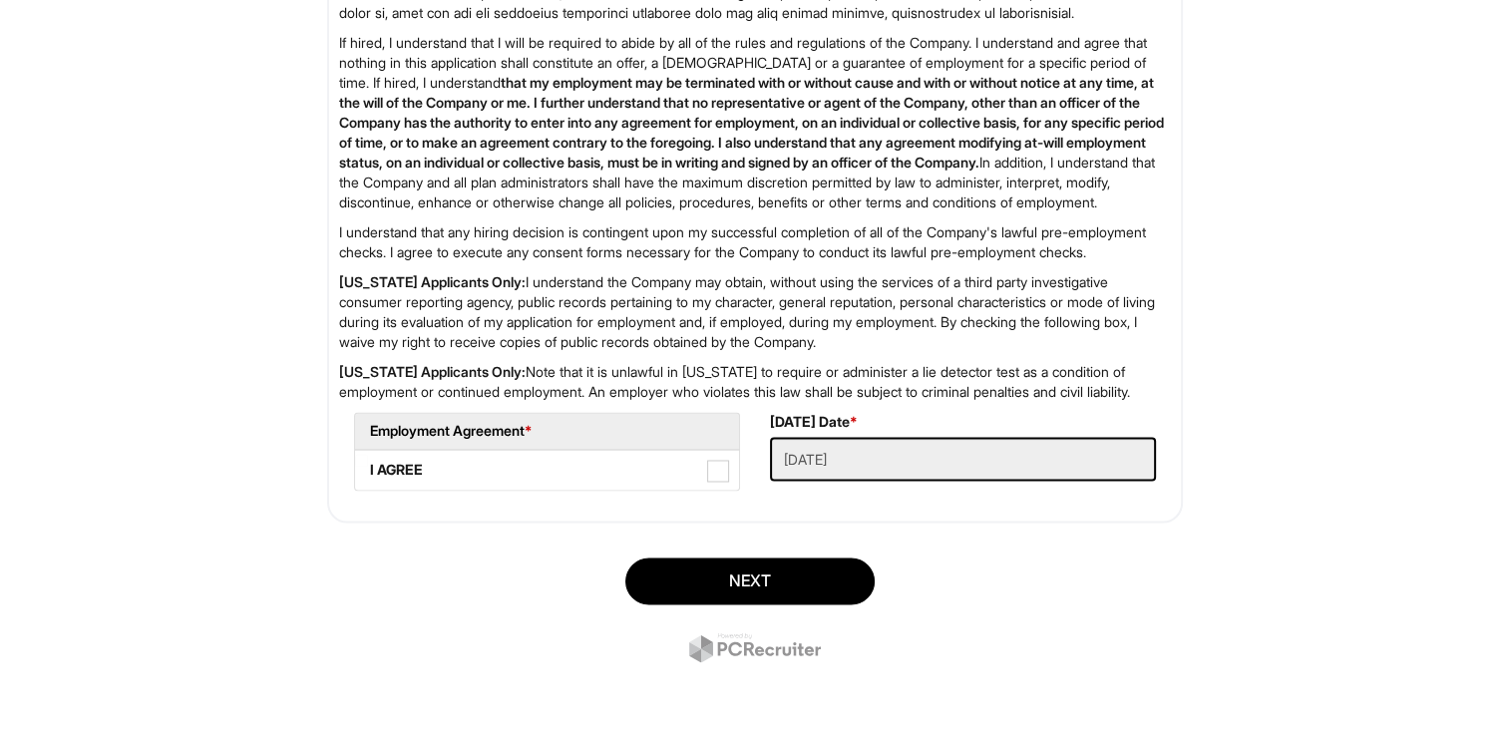
scroll to position [3228, 0]
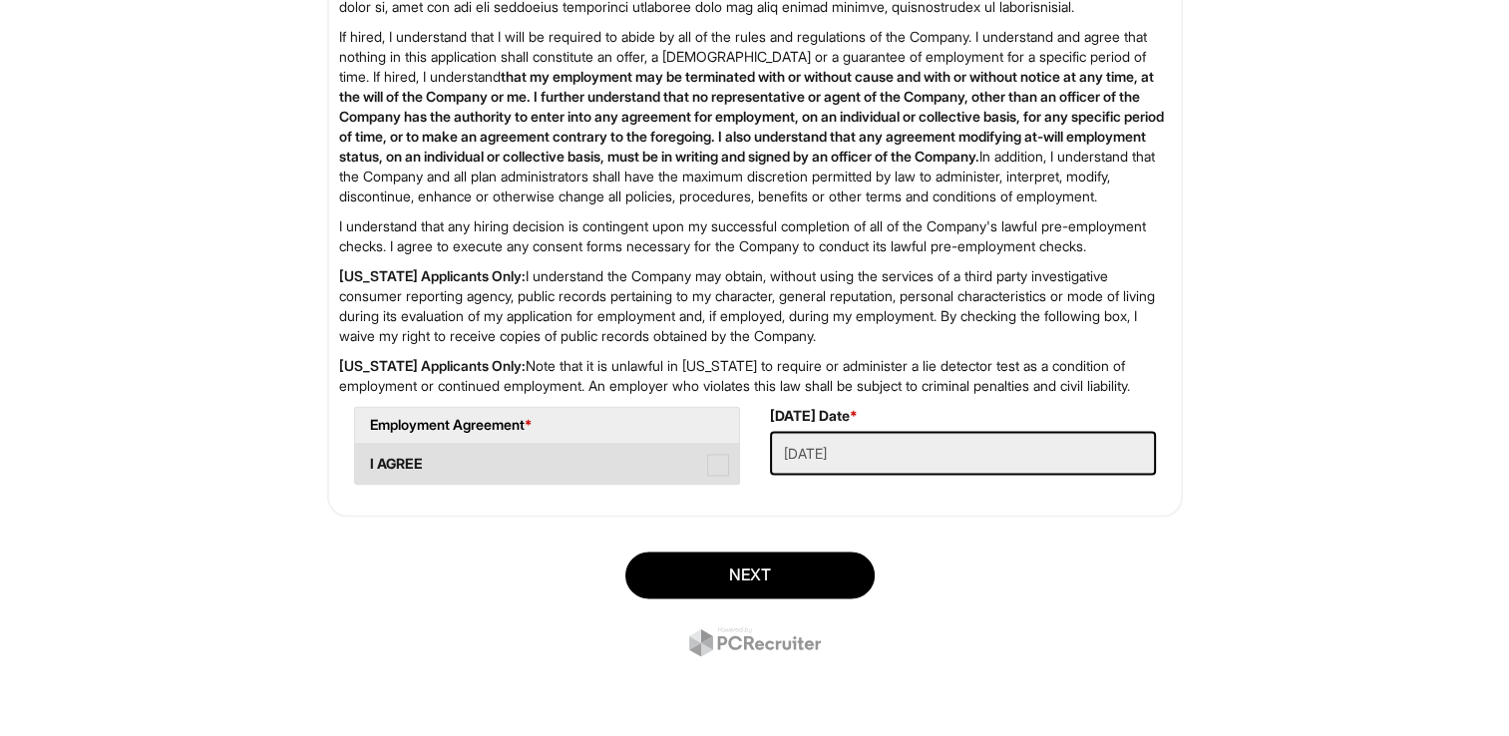
type input "city college"
click at [716, 465] on span at bounding box center [718, 465] width 22 height 22
click at [368, 461] on AGREE "I AGREE" at bounding box center [361, 454] width 13 height 13
checkbox AGREE "true"
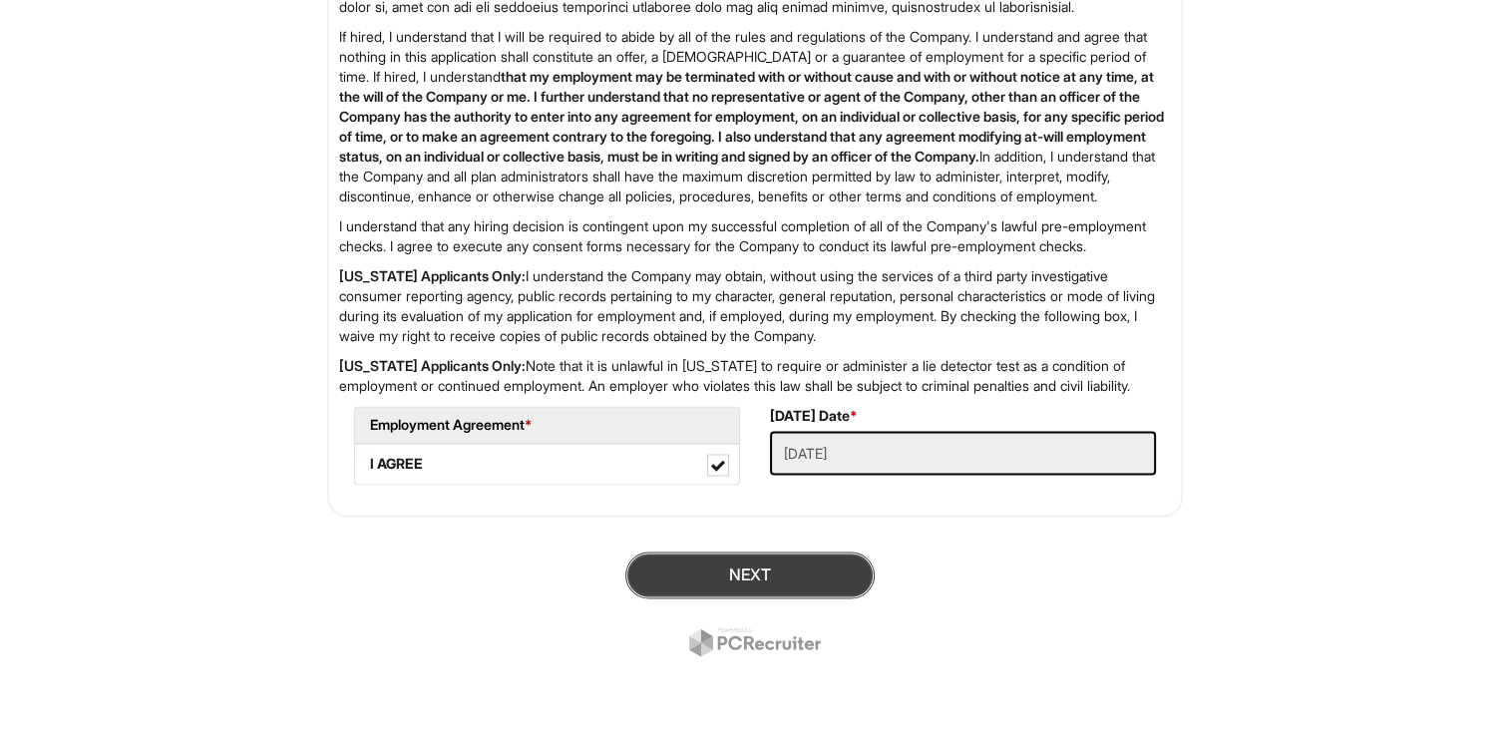
click at [826, 575] on button "Next" at bounding box center [749, 575] width 249 height 47
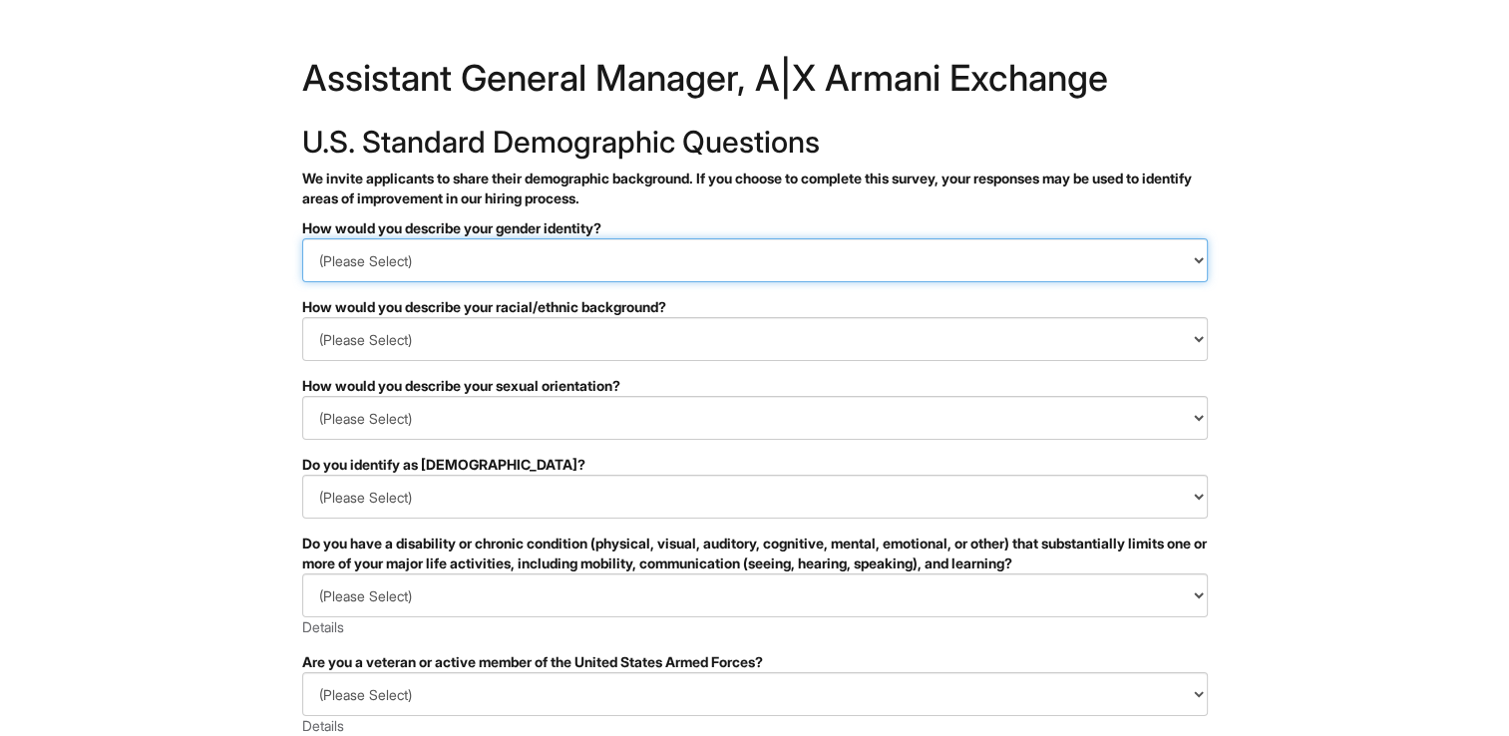
click at [1200, 259] on select "(Please Select) Man Woman Non-binary I prefer to self-describe I don't wish to …" at bounding box center [755, 260] width 906 height 44
select select "Man"
click at [302, 238] on select "(Please Select) Man Woman Non-binary I prefer to self-describe I don't wish to …" at bounding box center [755, 260] width 906 height 44
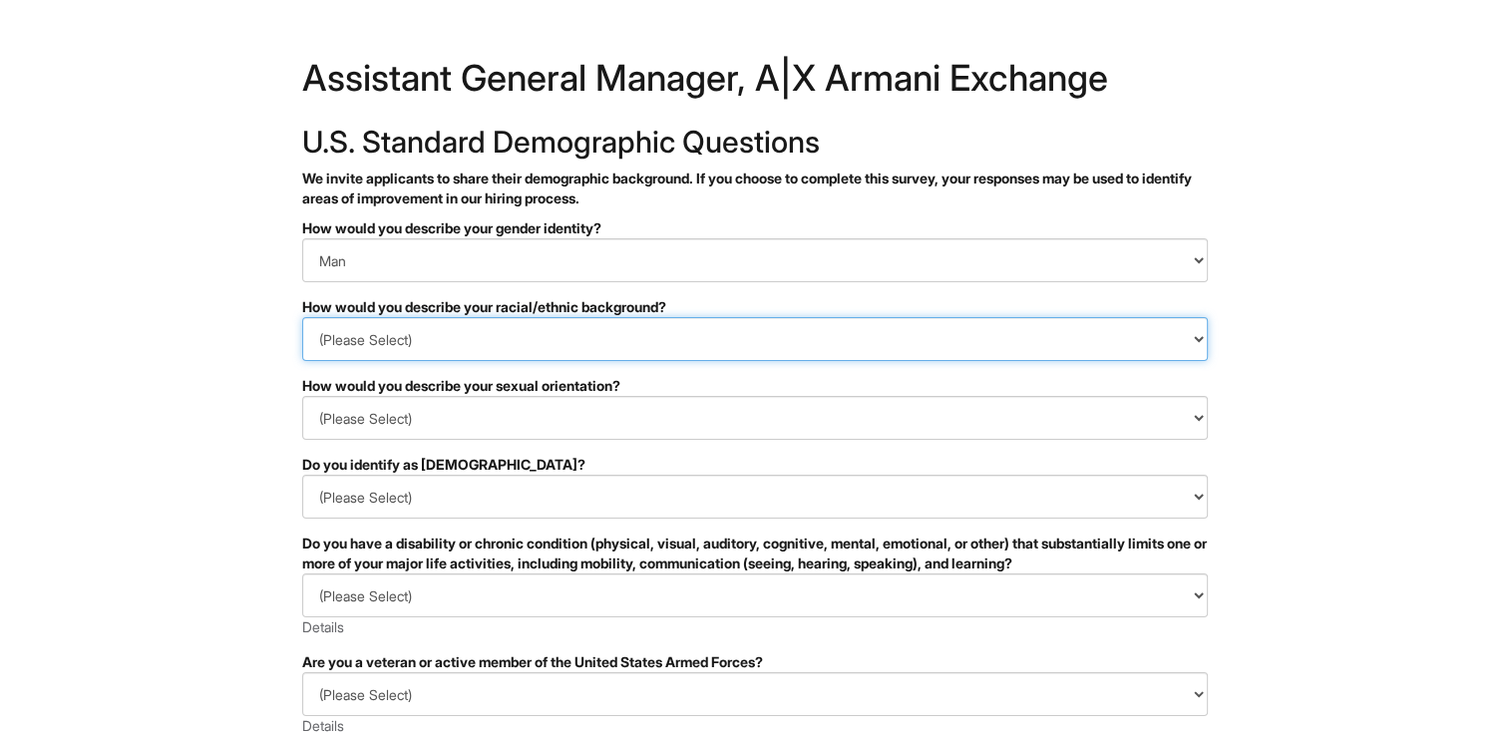
click at [1204, 336] on select "(Please Select) Black or of African descent East Asian Hispanic, Latinx or of S…" at bounding box center [755, 339] width 906 height 44
select select "White or European"
click at [302, 317] on select "(Please Select) Black or of African descent East Asian Hispanic, Latinx or of S…" at bounding box center [755, 339] width 906 height 44
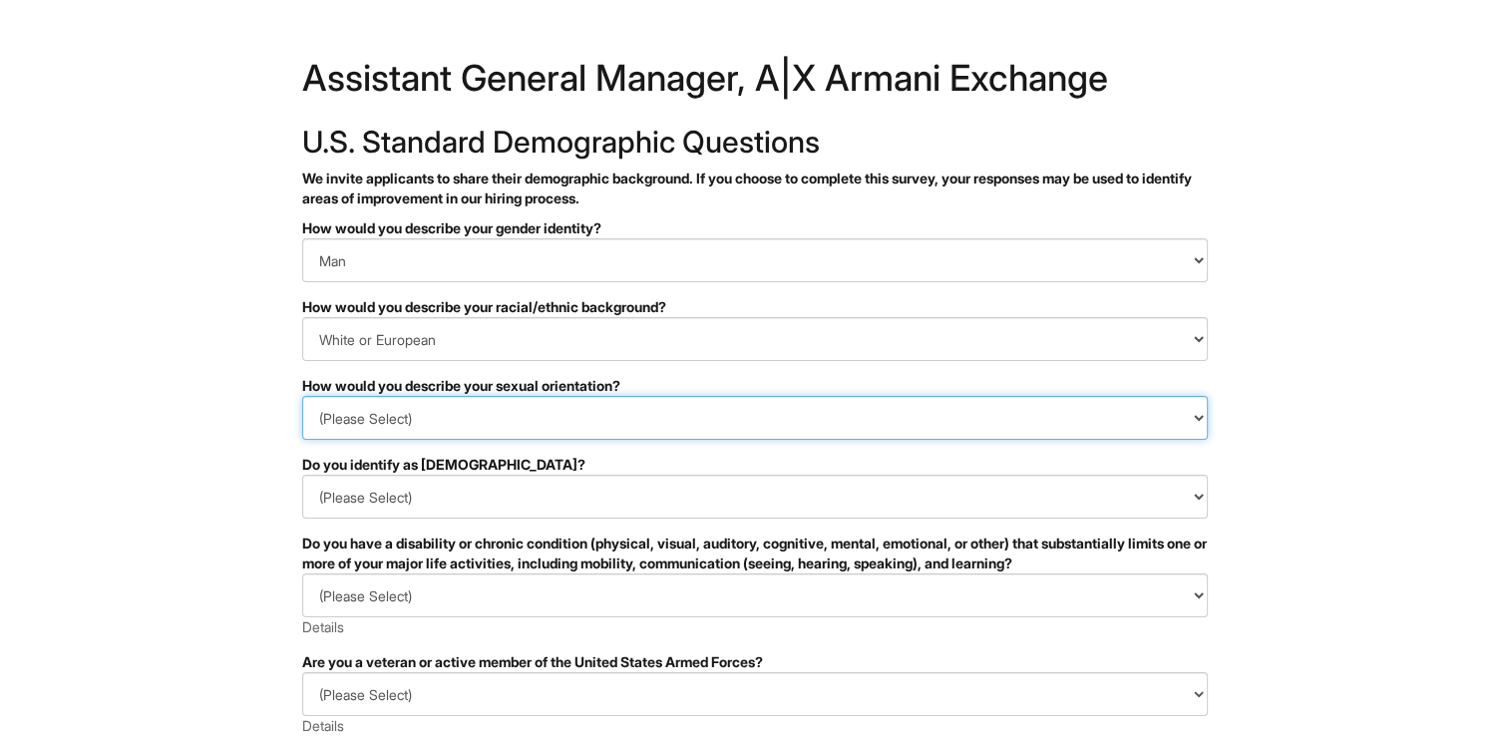
click at [1198, 417] on select "(Please Select) Asexual Bisexual and/or pansexual Gay Heterosexual Lesbian Quee…" at bounding box center [755, 418] width 906 height 44
select select "Heterosexual"
click at [302, 396] on select "(Please Select) Asexual Bisexual and/or pansexual Gay Heterosexual Lesbian Quee…" at bounding box center [755, 418] width 906 height 44
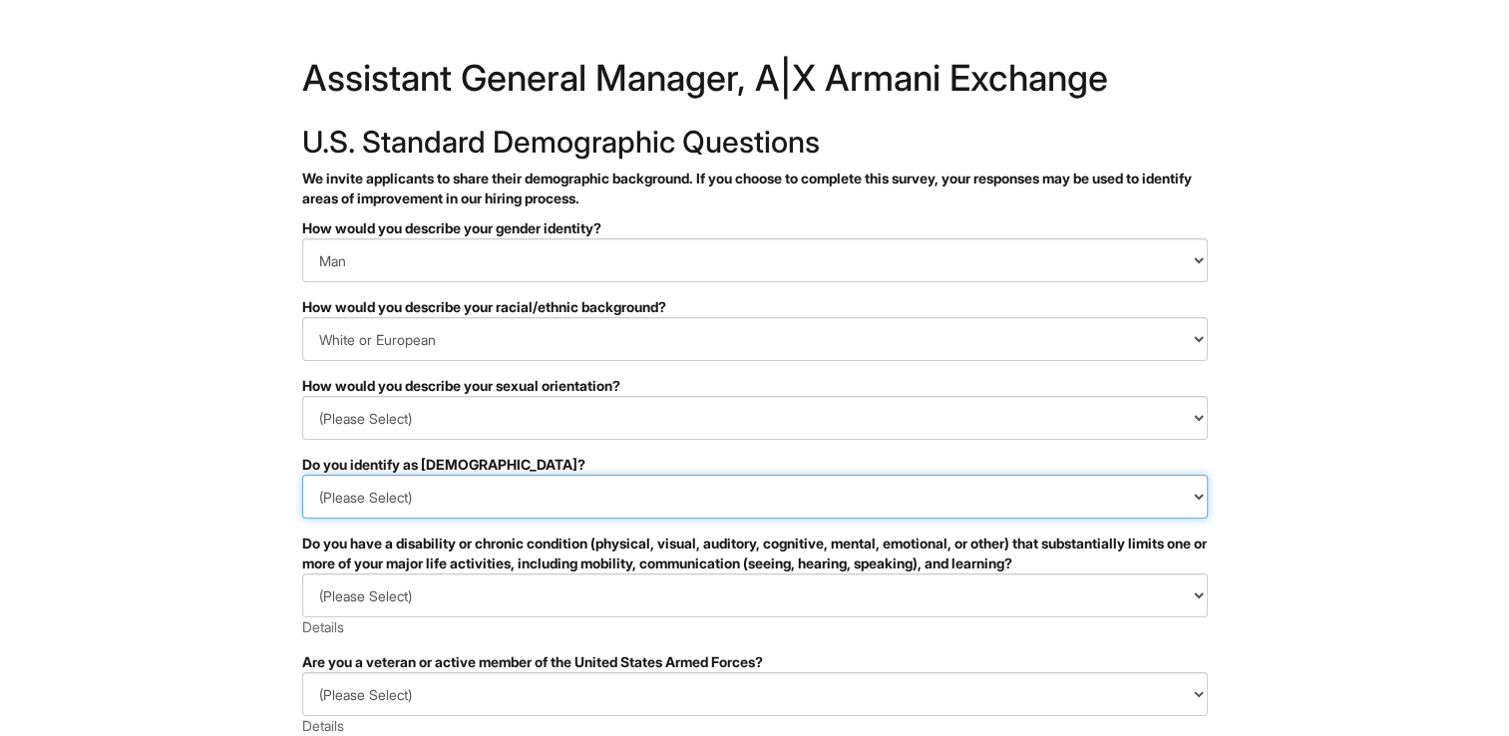
click at [1190, 492] on select "(Please Select) Yes No I prefer to self-describe I don't wish to answer" at bounding box center [755, 497] width 906 height 44
select select "No"
click at [302, 475] on select "(Please Select) Yes No I prefer to self-describe I don't wish to answer" at bounding box center [755, 497] width 906 height 44
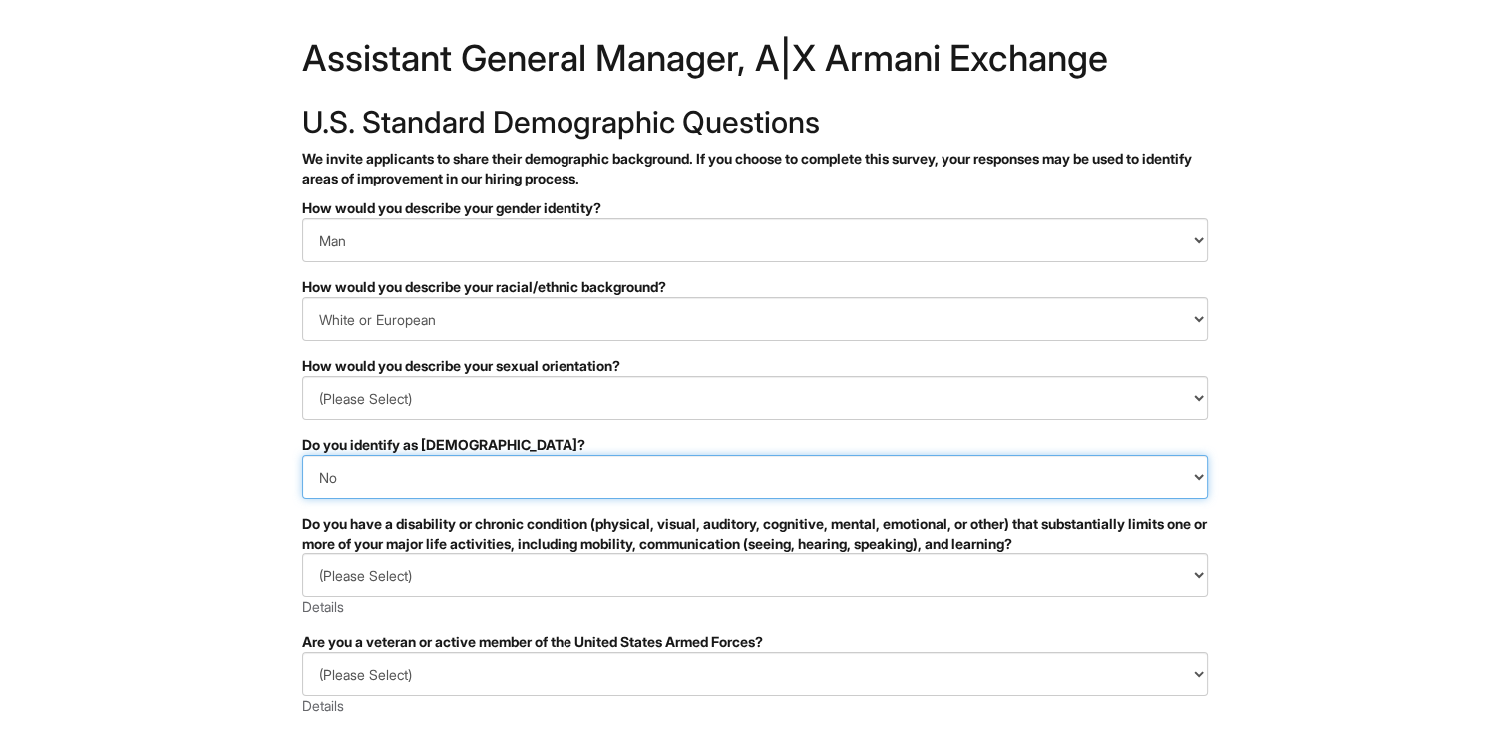
scroll to position [32, 0]
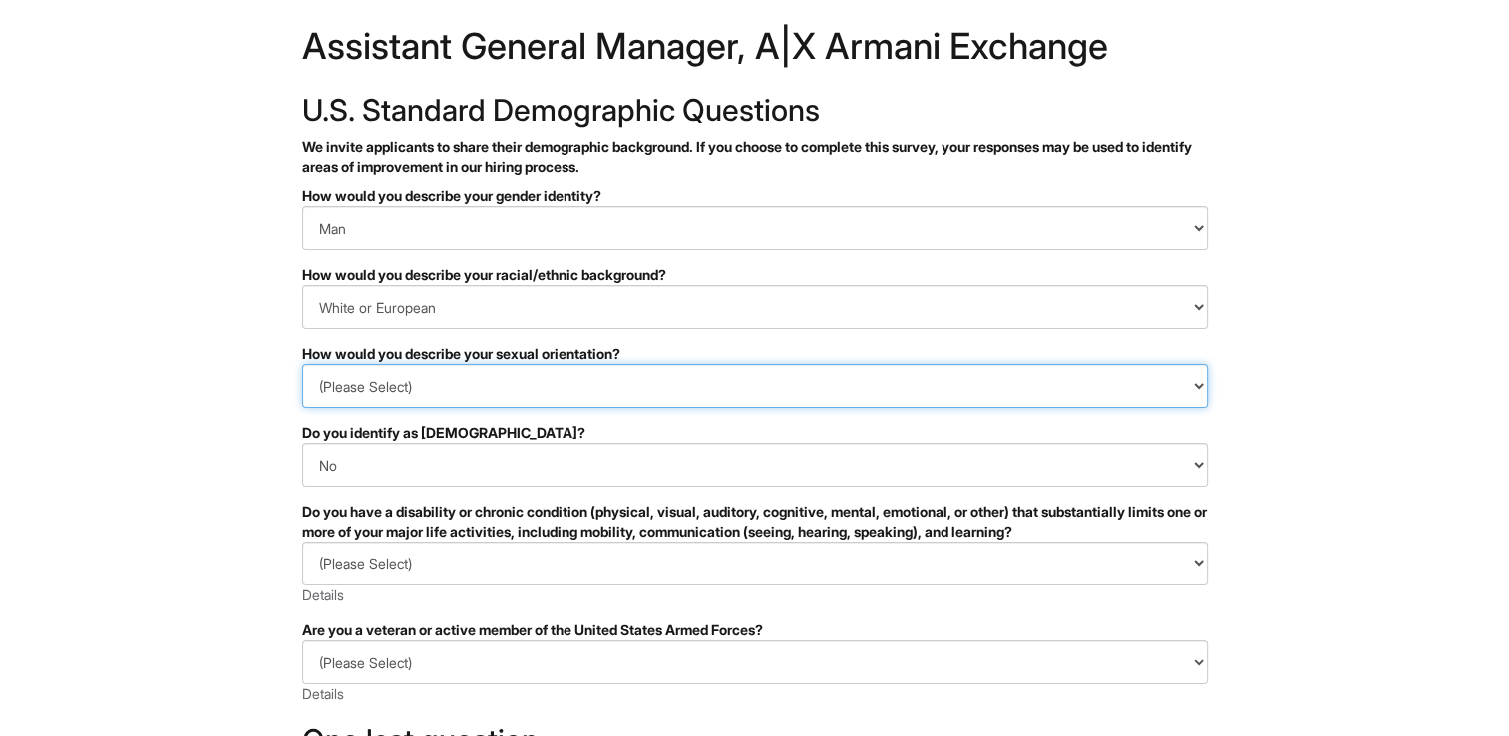
click at [1193, 379] on select "(Please Select) Asexual Bisexual and/or pansexual Gay Heterosexual Lesbian Quee…" at bounding box center [755, 386] width 906 height 44
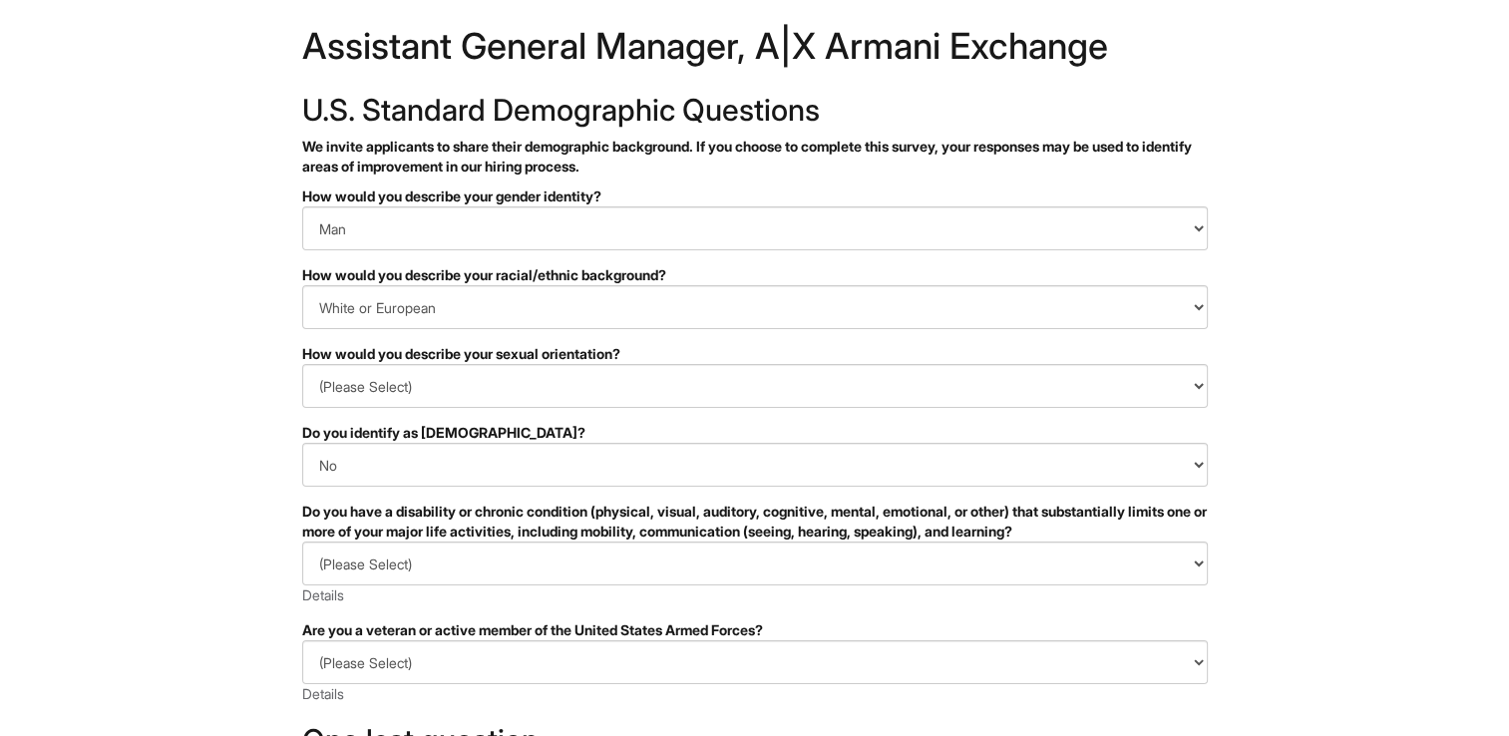
click at [1353, 447] on html "&nbsp; ✔ 2 3 Assistant General Manager, A|X Armani Exchange U.S. Standard Demog…" at bounding box center [754, 529] width 1509 height 1123
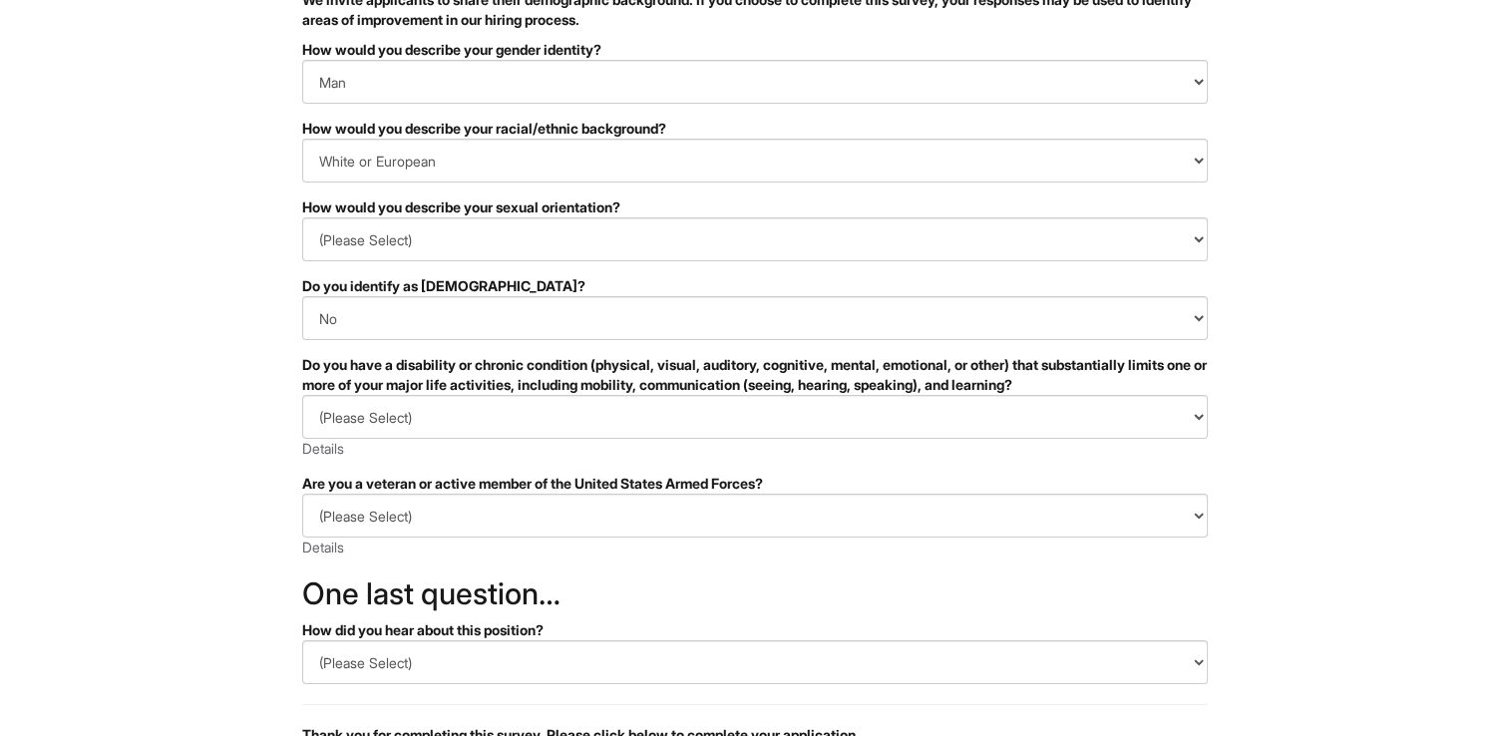
scroll to position [180, 0]
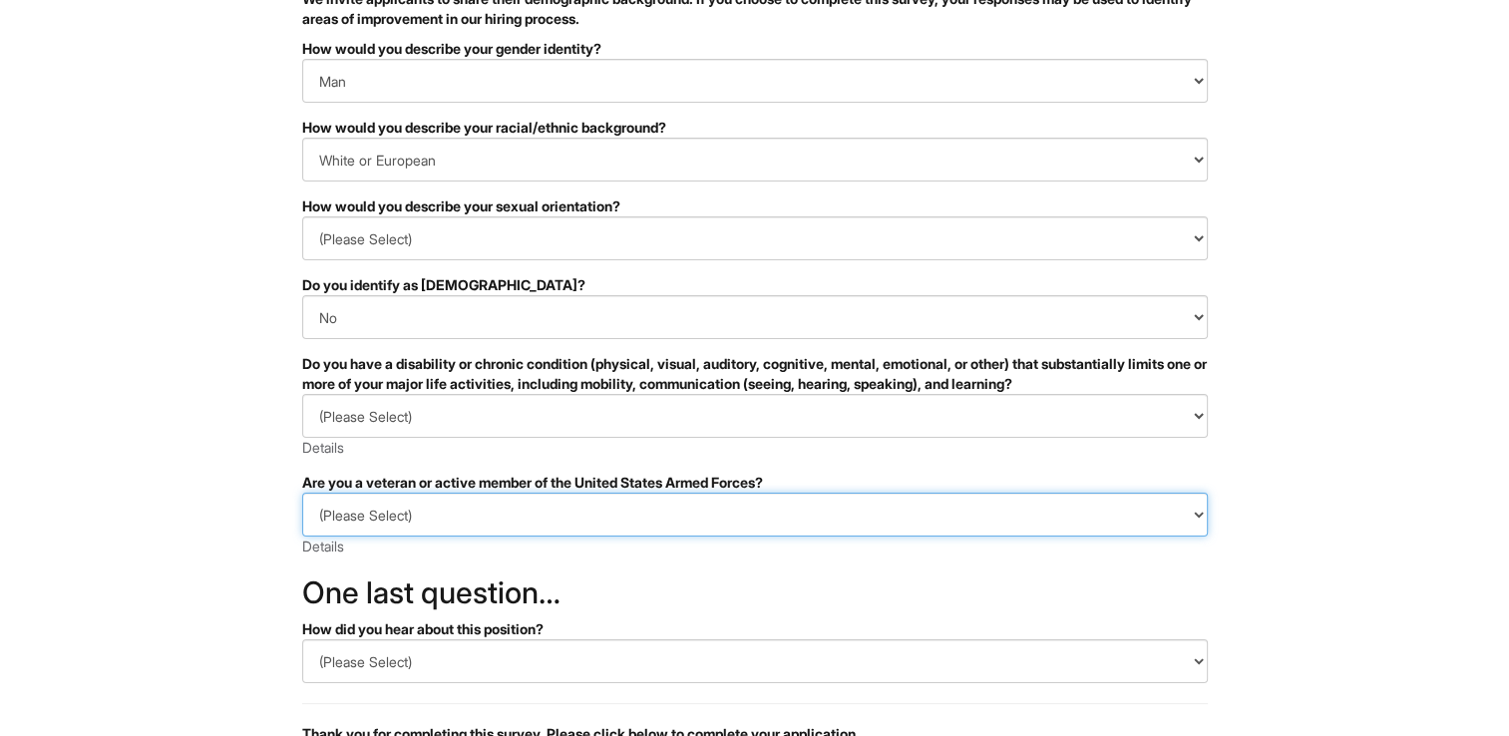
click at [1201, 509] on select "(Please Select) I IDENTIFY AS ONE OR MORE OF THE CLASSIFICATIONS OF PROTECTED V…" at bounding box center [755, 515] width 906 height 44
select select "I AM NOT A PROTECTED VETERAN"
click at [302, 493] on select "(Please Select) I IDENTIFY AS ONE OR MORE OF THE CLASSIFICATIONS OF PROTECTED V…" at bounding box center [755, 515] width 906 height 44
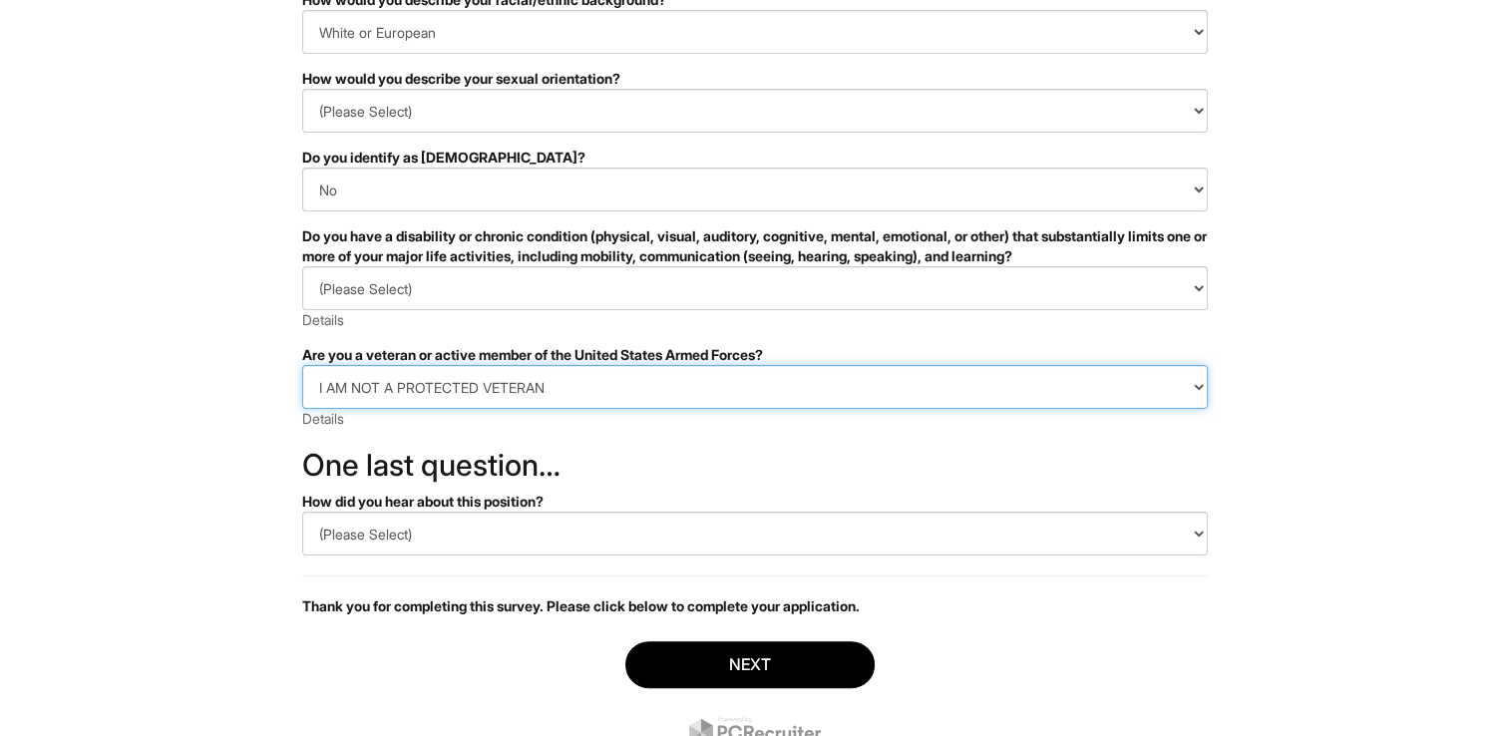
scroll to position [355, 0]
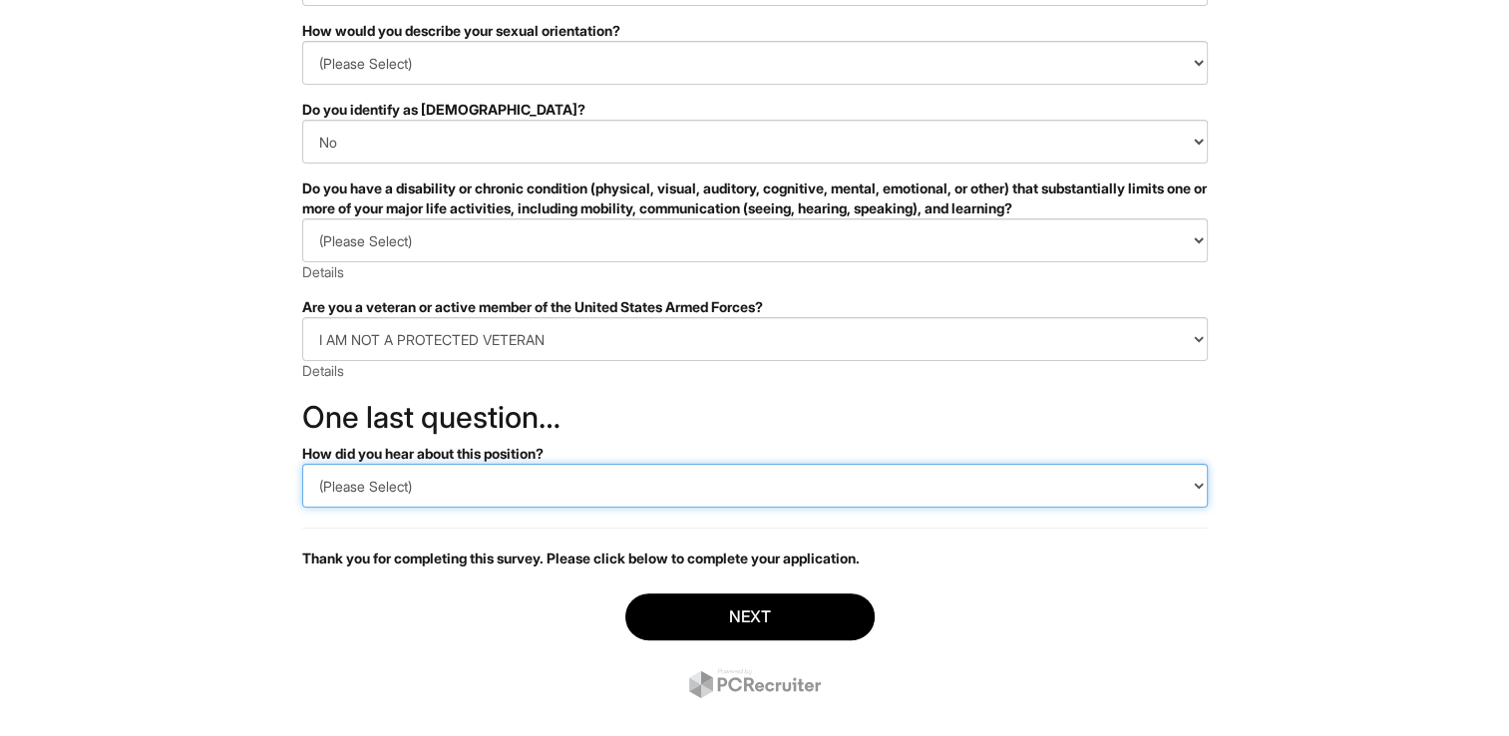
click at [1196, 483] on select "(Please Select) CareerBuilder Indeed LinkedIn Monster Referral Other" at bounding box center [755, 486] width 906 height 44
select select "Other"
click at [302, 464] on select "(Please Select) CareerBuilder Indeed LinkedIn Monster Referral Other" at bounding box center [755, 486] width 906 height 44
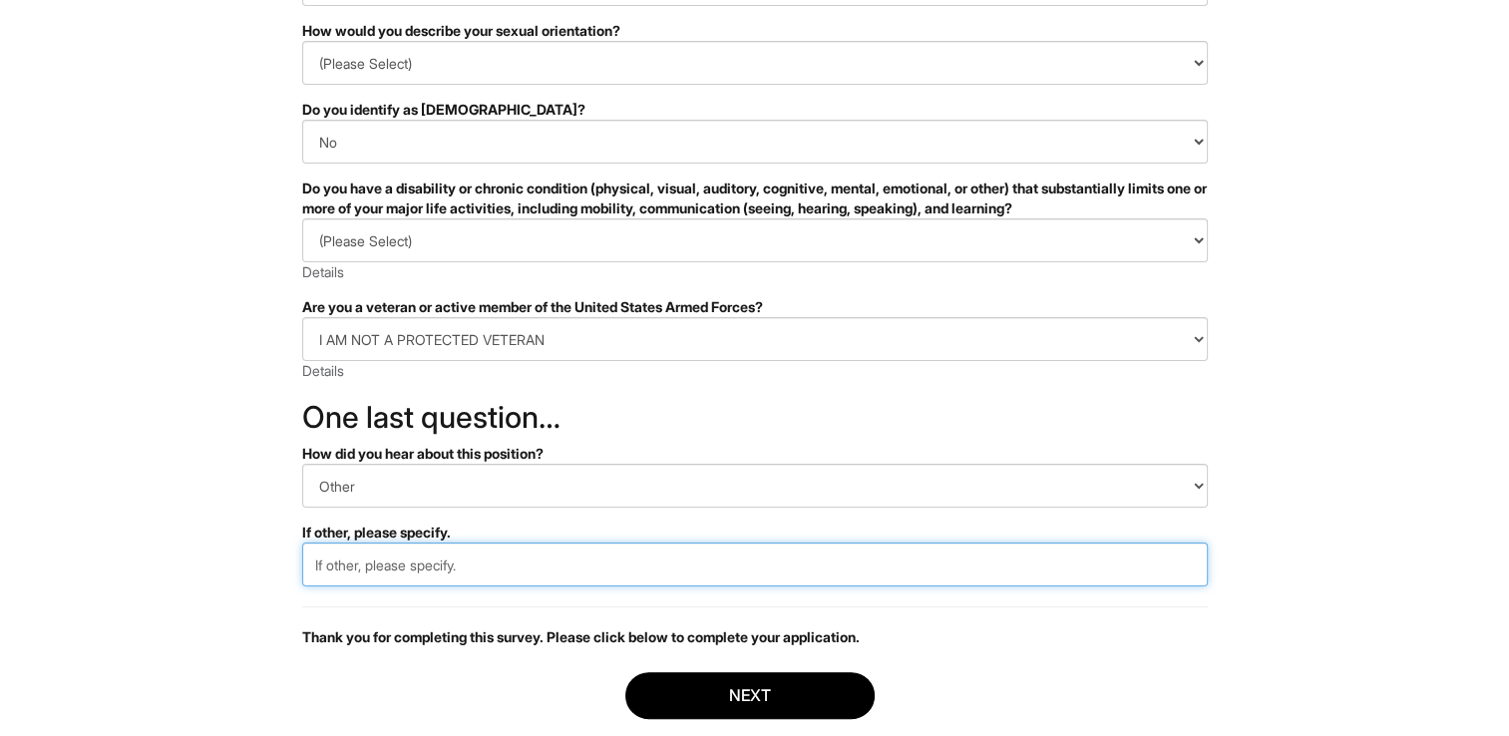
click at [373, 572] on input "text" at bounding box center [755, 565] width 906 height 44
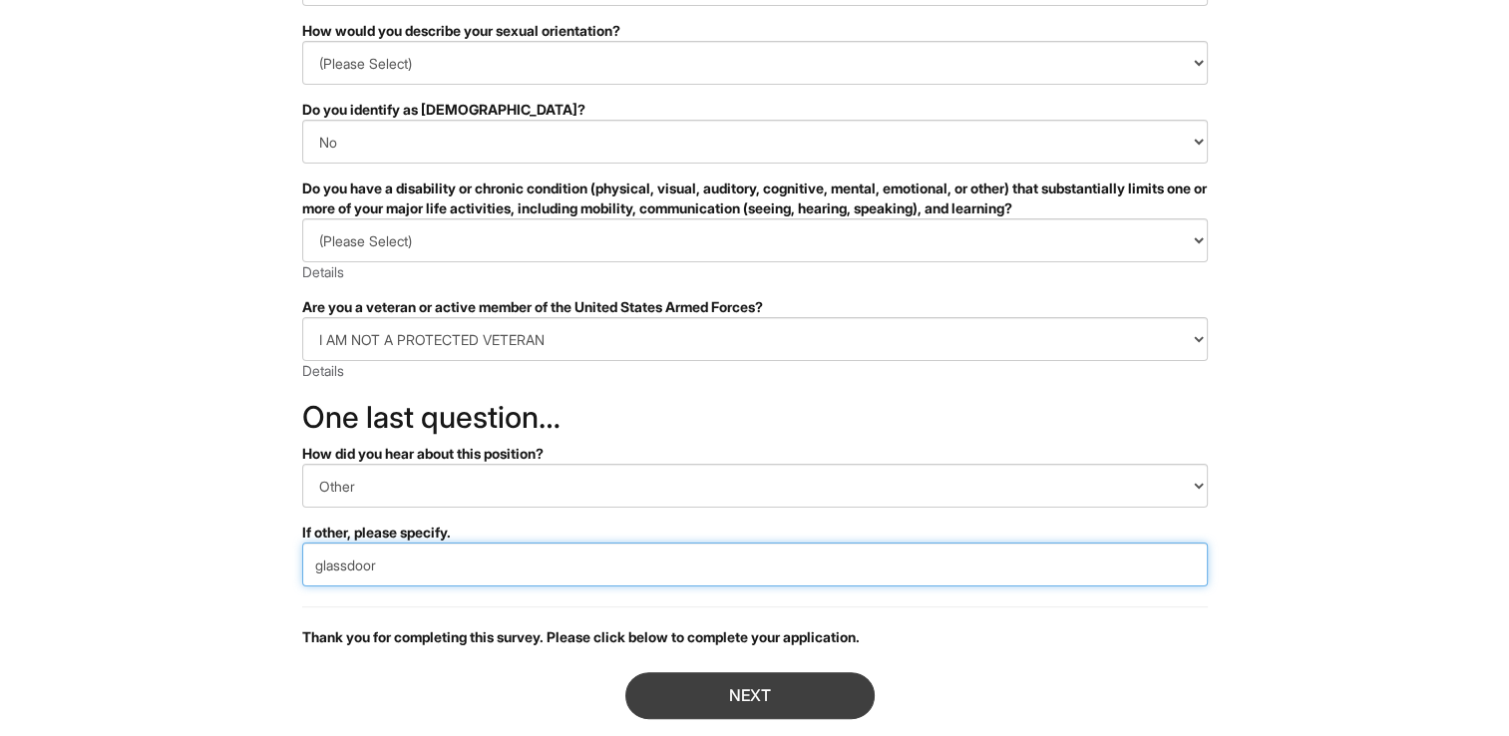
type input "glassdoor"
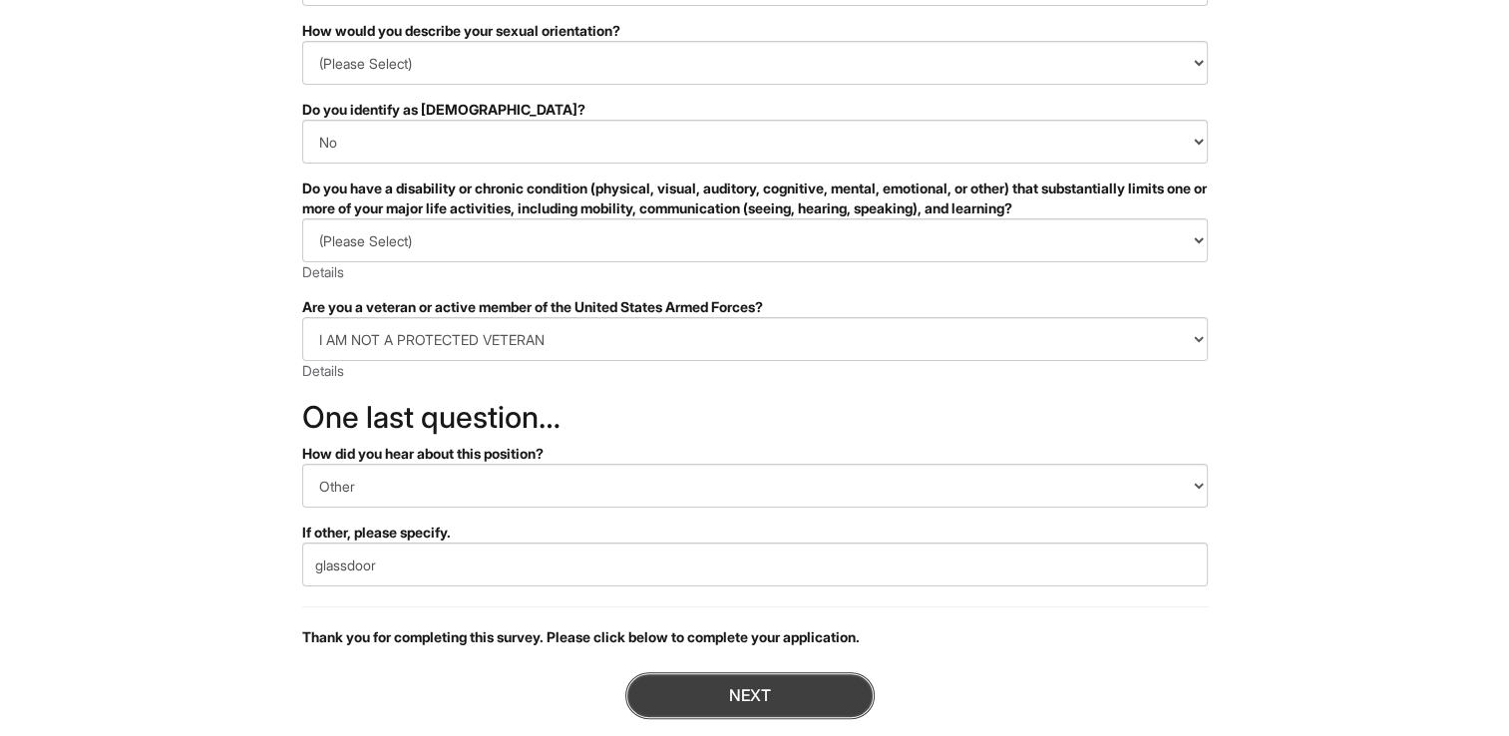
click at [702, 680] on button "Next" at bounding box center [749, 695] width 249 height 47
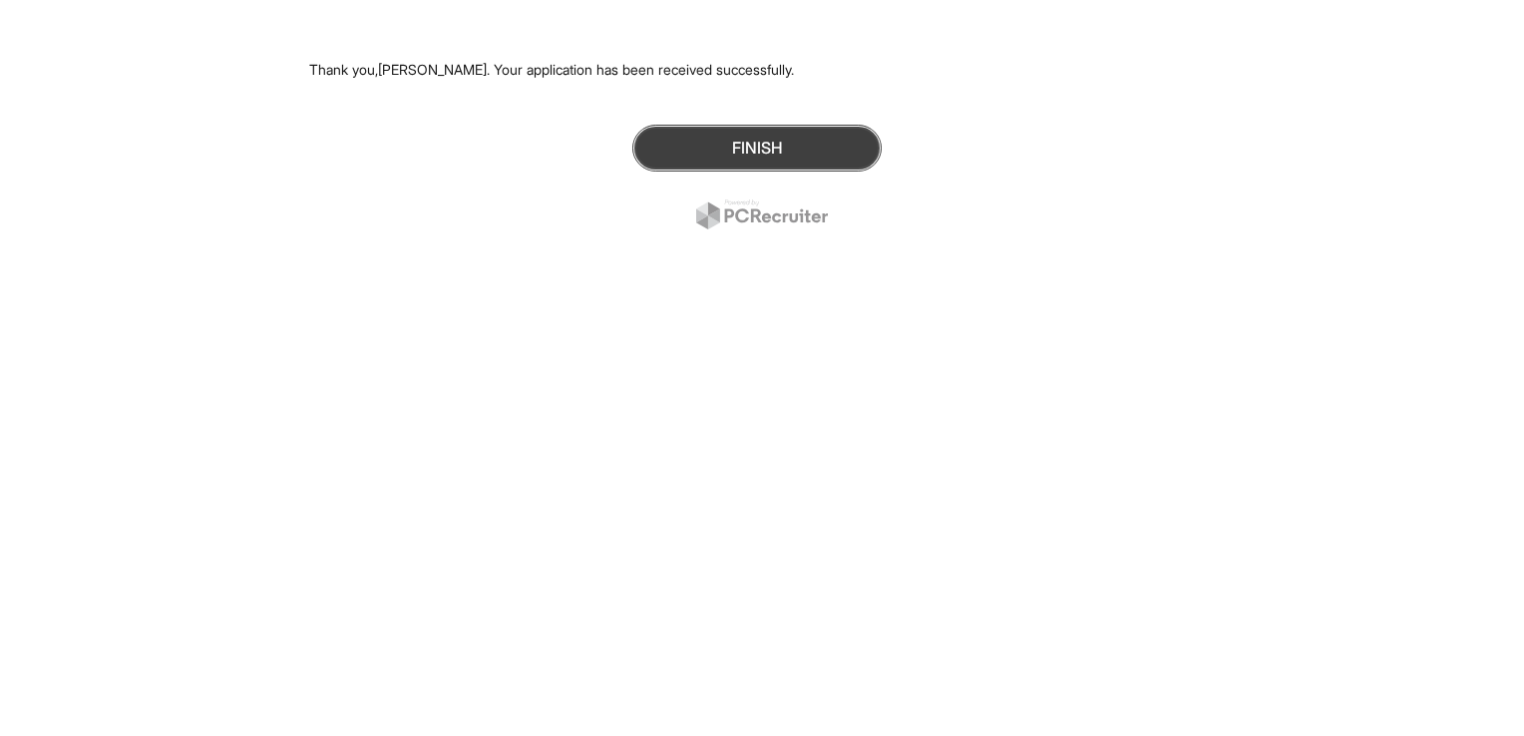
click at [759, 150] on button "Finish" at bounding box center [756, 148] width 249 height 47
